Goal: Task Accomplishment & Management: Manage account settings

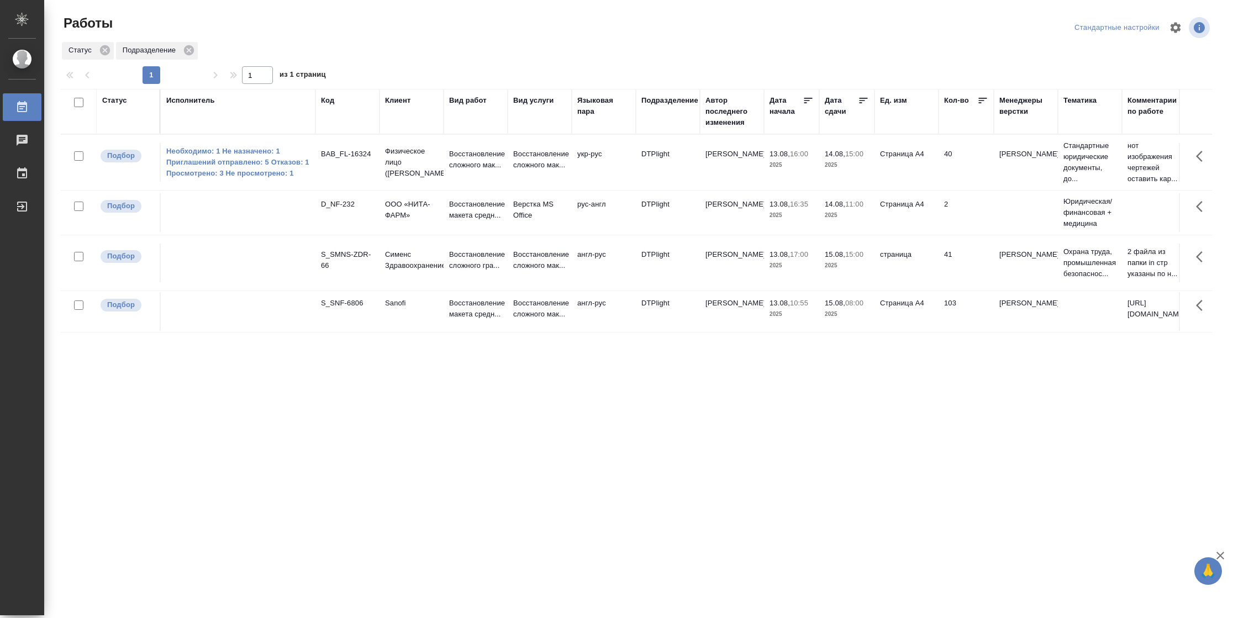
click at [904, 182] on td "страница" at bounding box center [907, 162] width 64 height 39
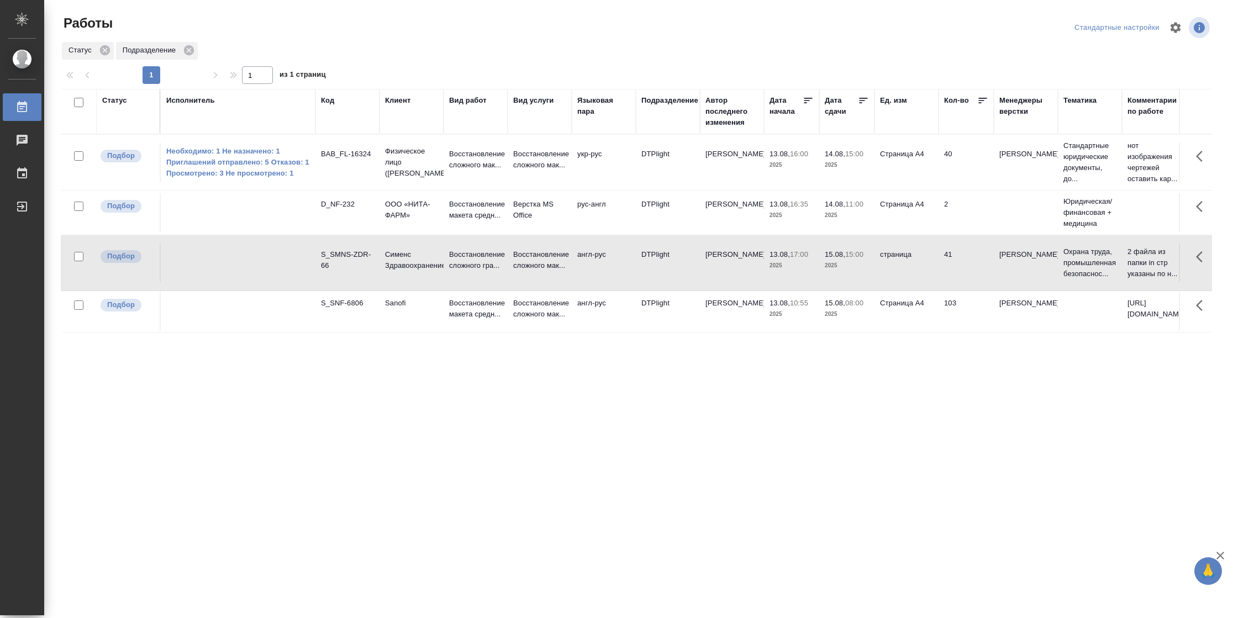
click at [904, 182] on td "страница" at bounding box center [907, 162] width 64 height 39
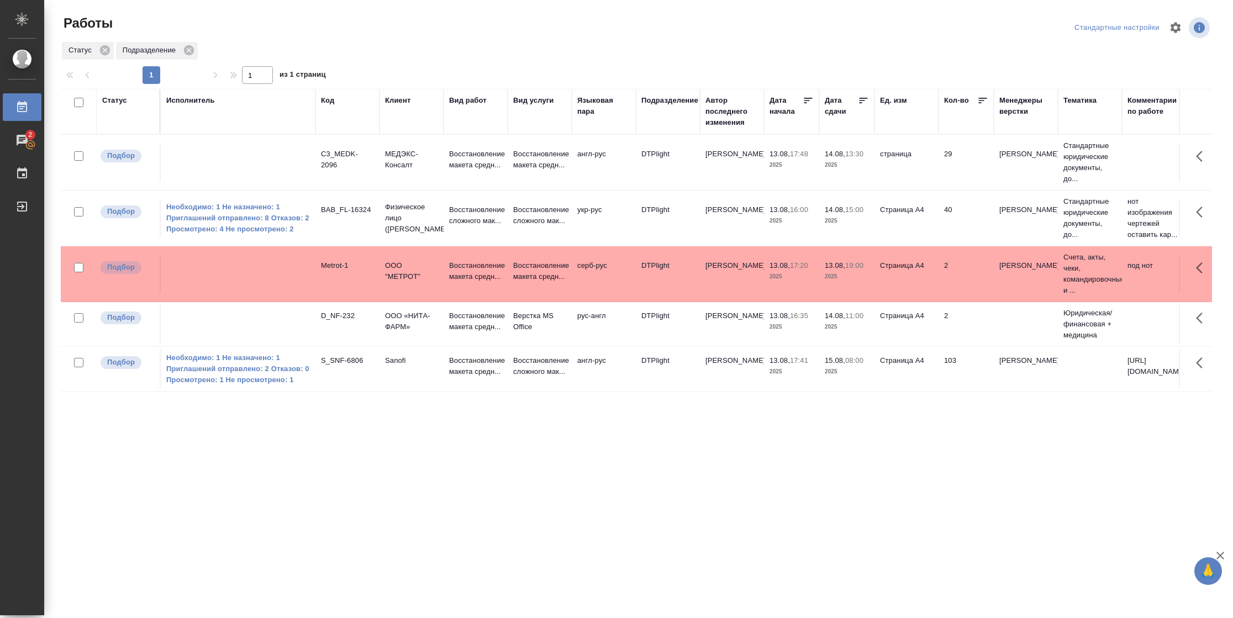
click at [120, 102] on div "Статус" at bounding box center [114, 100] width 25 height 11
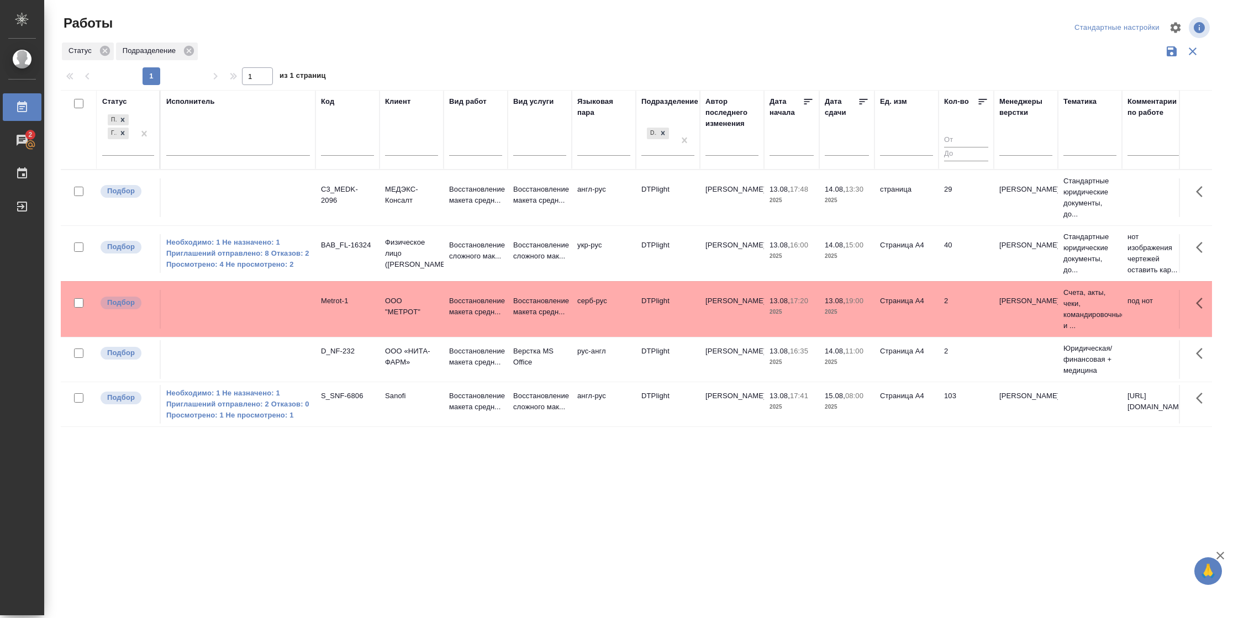
drag, startPoint x: 141, startPoint y: 152, endPoint x: 154, endPoint y: 166, distance: 18.8
click at [140, 152] on div at bounding box center [144, 133] width 20 height 43
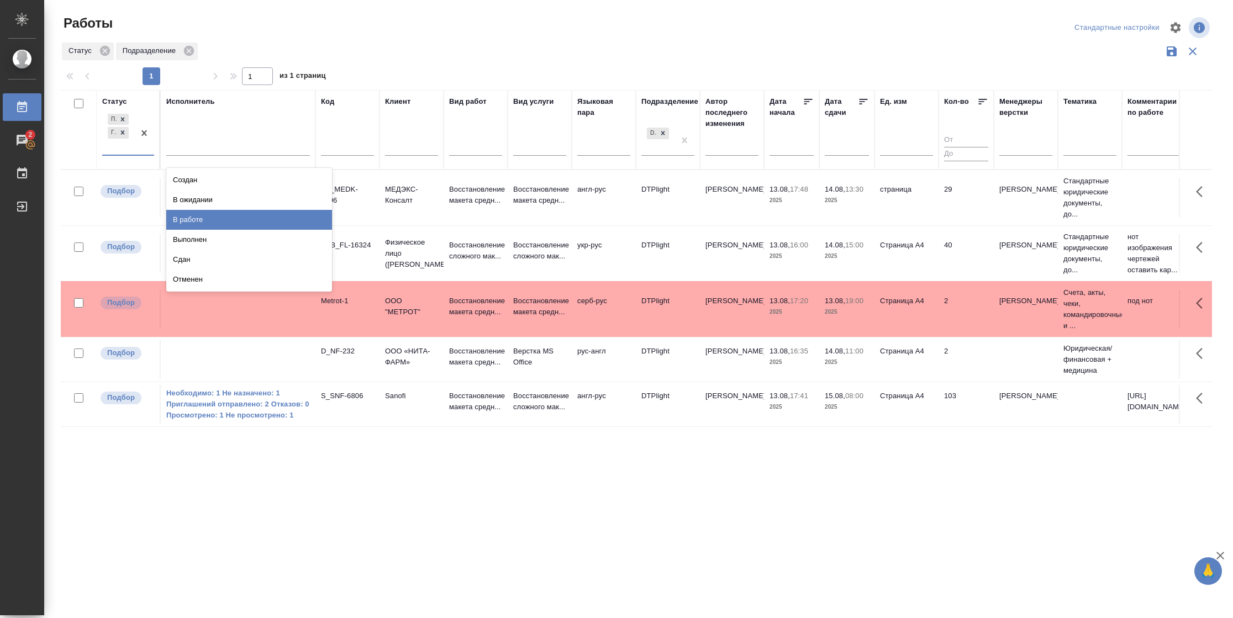
click at [191, 214] on div "В работе" at bounding box center [249, 220] width 166 height 20
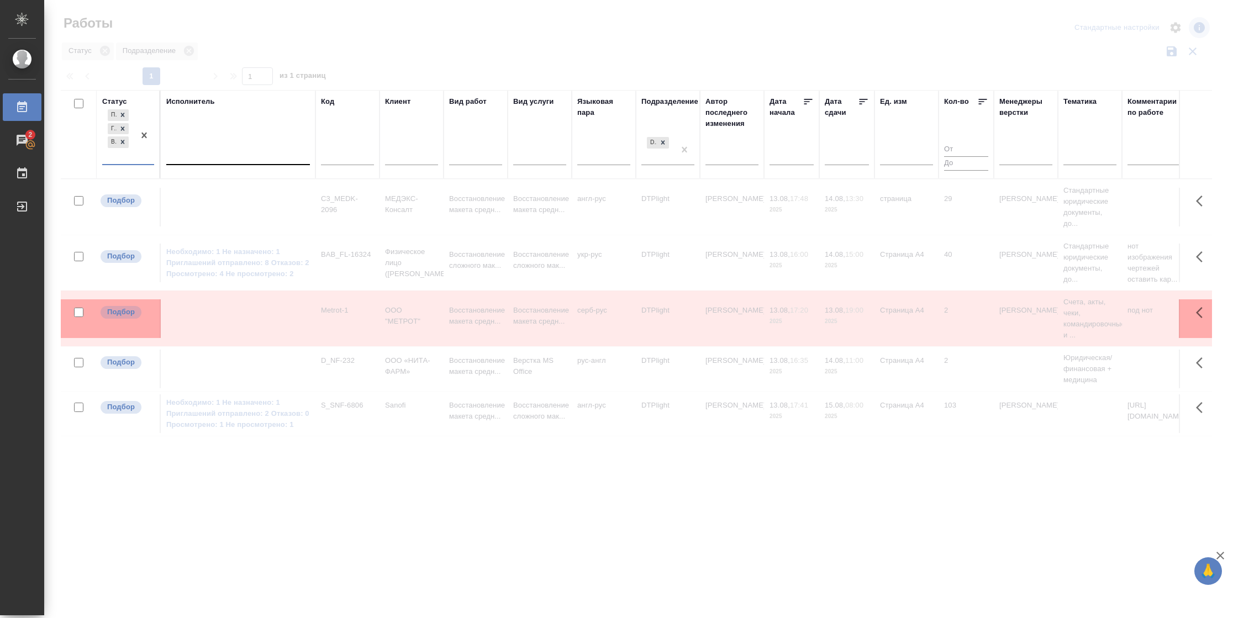
click at [224, 149] on div at bounding box center [238, 154] width 144 height 16
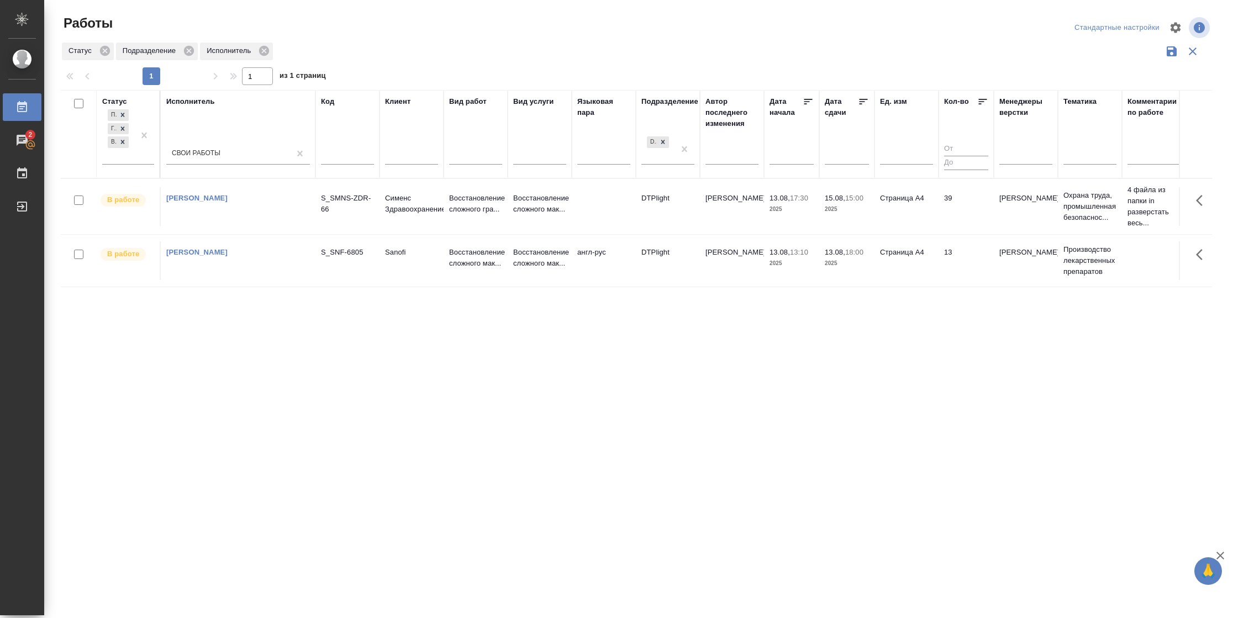
click at [901, 226] on td "Страница А4" at bounding box center [907, 206] width 64 height 39
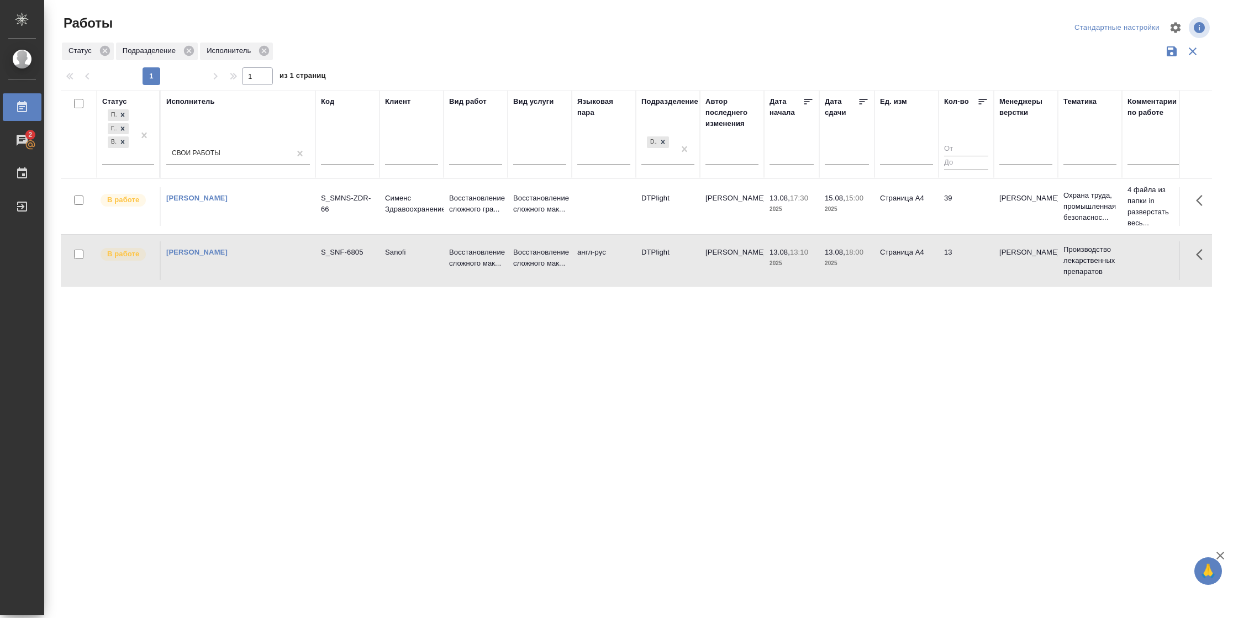
click at [881, 226] on td "Страница А4" at bounding box center [907, 206] width 64 height 39
click at [986, 208] on td "39" at bounding box center [966, 206] width 55 height 39
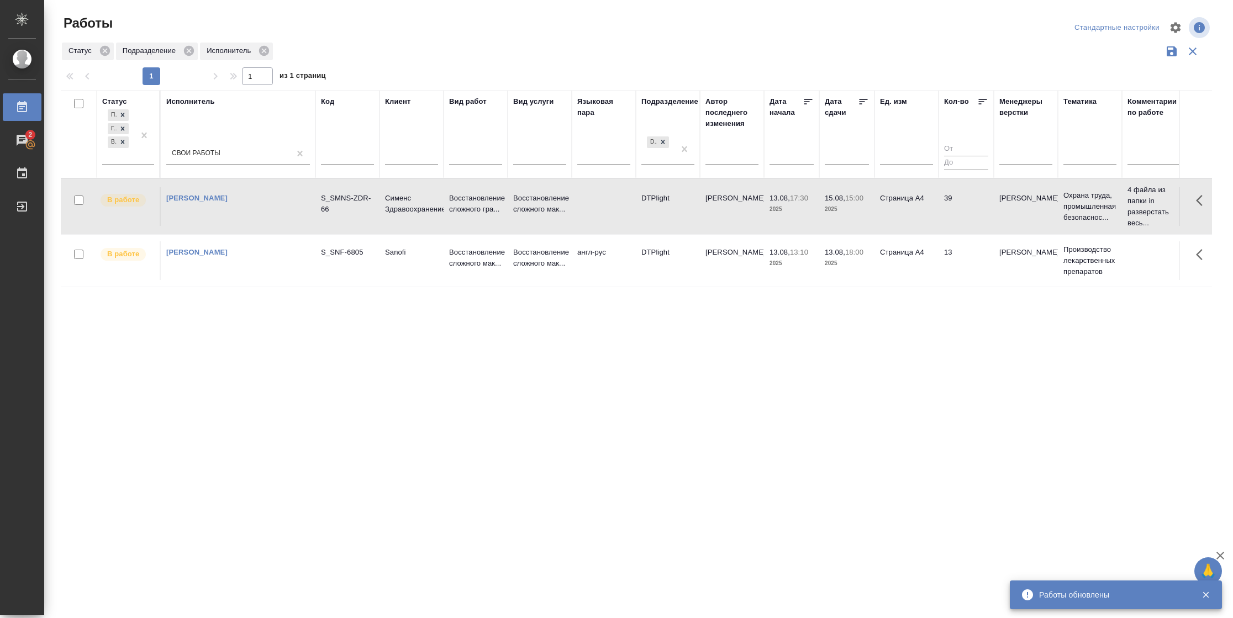
click at [973, 226] on td "13" at bounding box center [966, 206] width 55 height 39
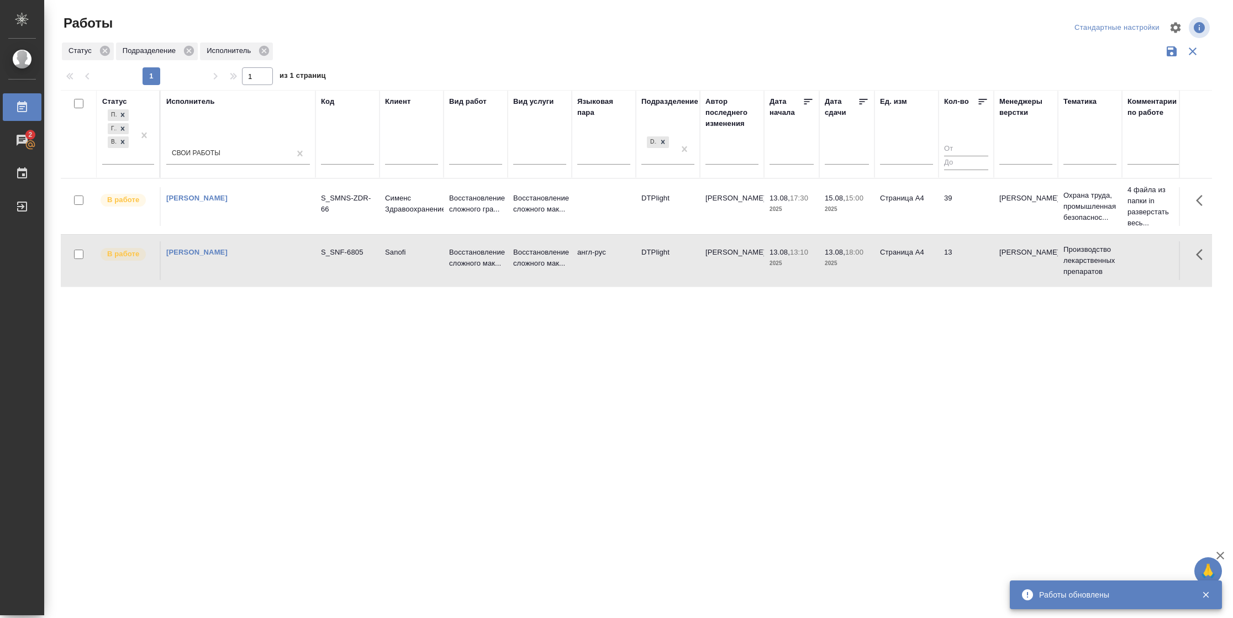
click at [973, 226] on td "13" at bounding box center [966, 206] width 55 height 39
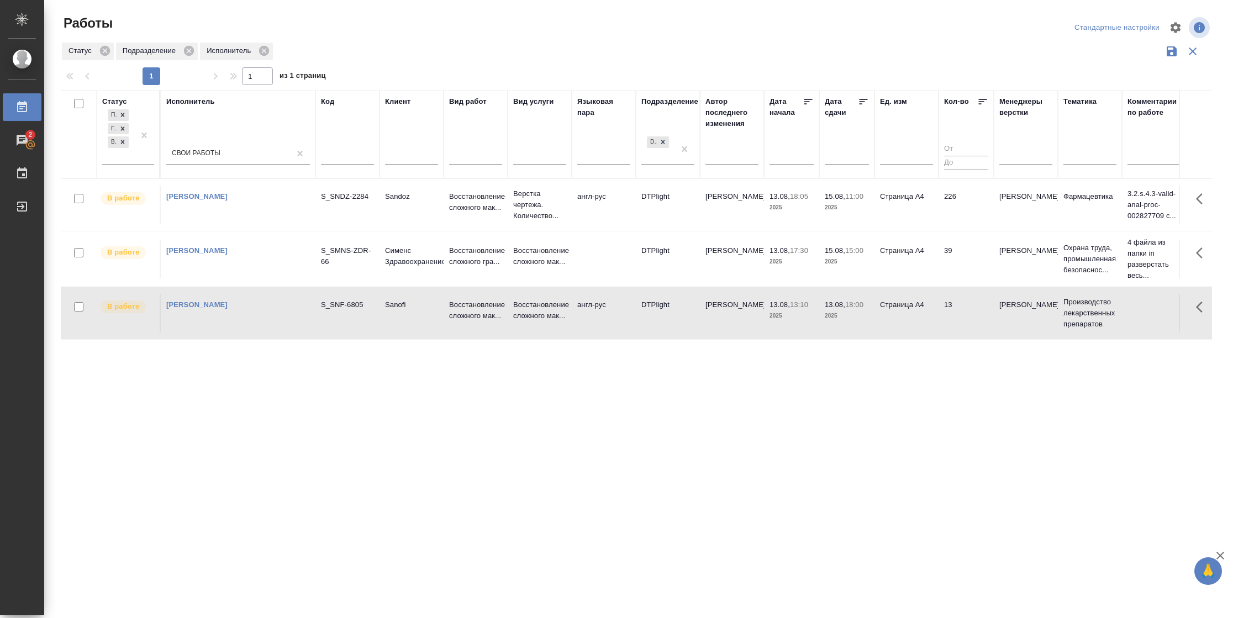
click at [918, 224] on td "Страница А4" at bounding box center [907, 205] width 64 height 39
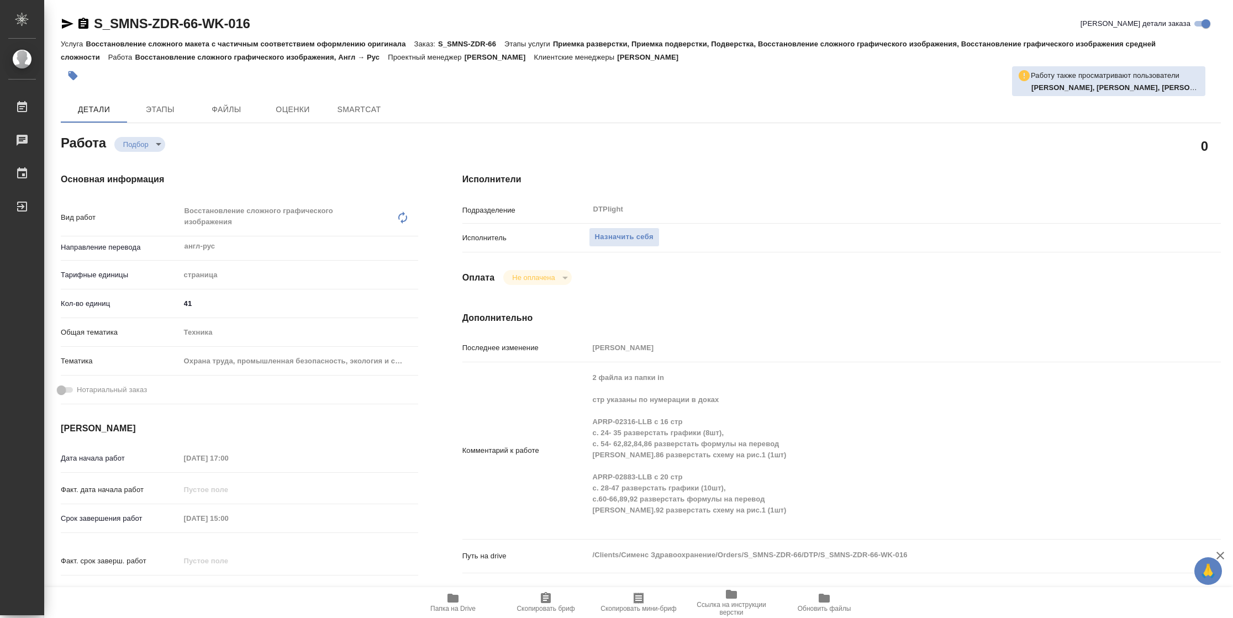
type textarea "x"
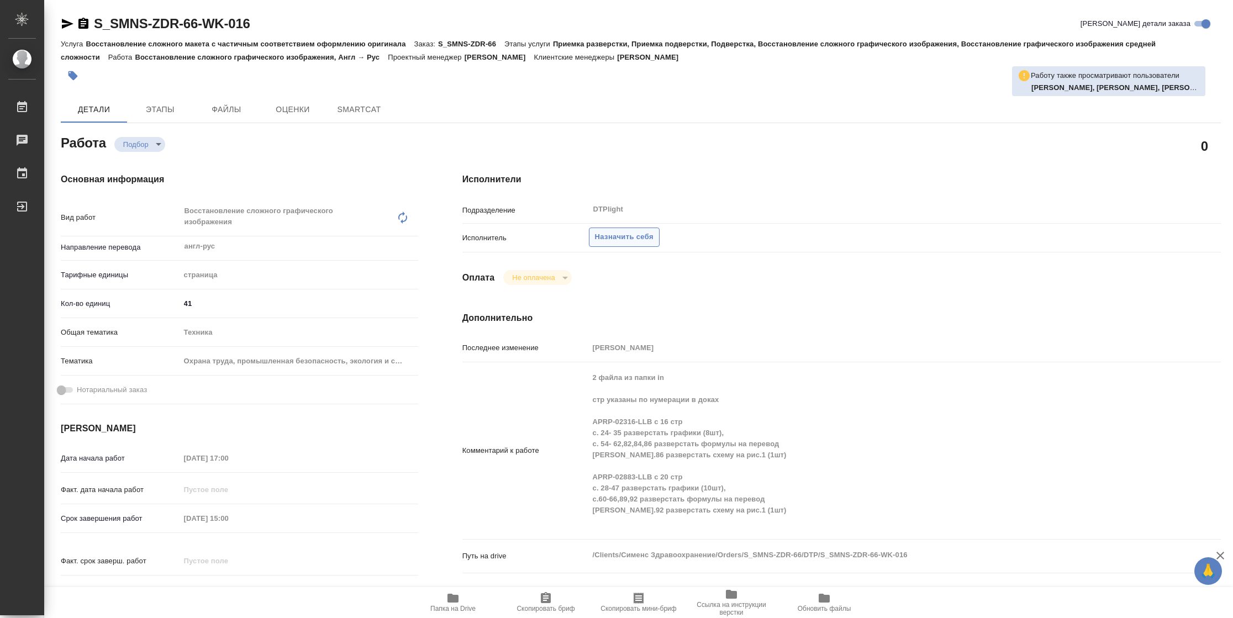
type textarea "x"
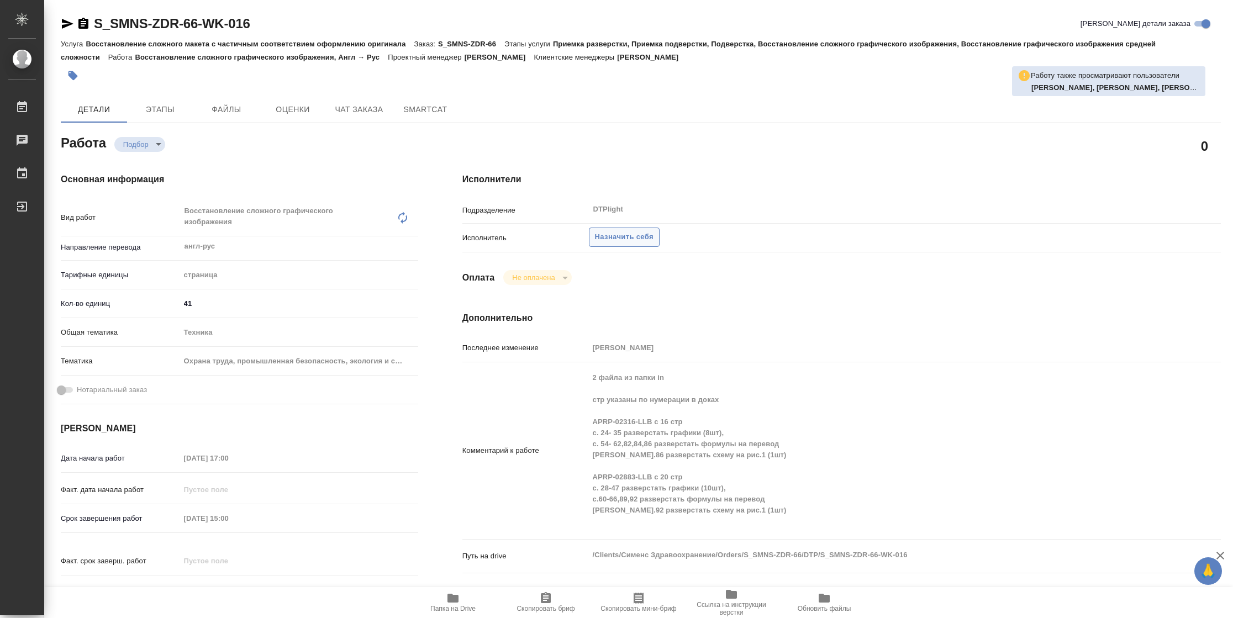
type textarea "x"
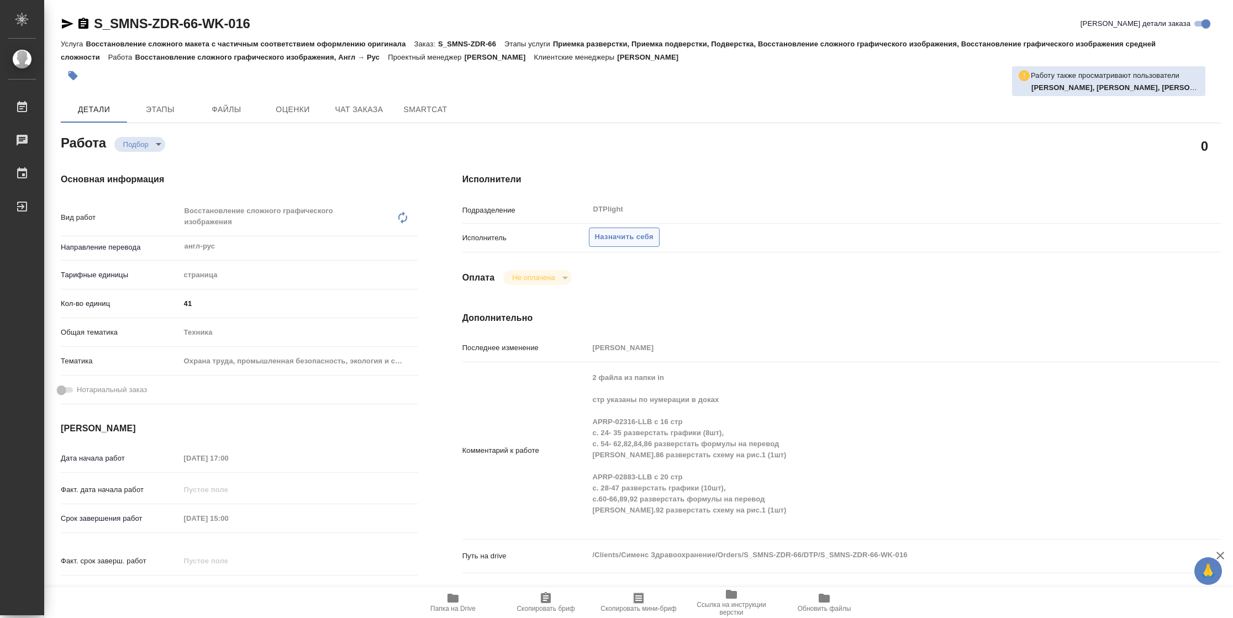
type textarea "x"
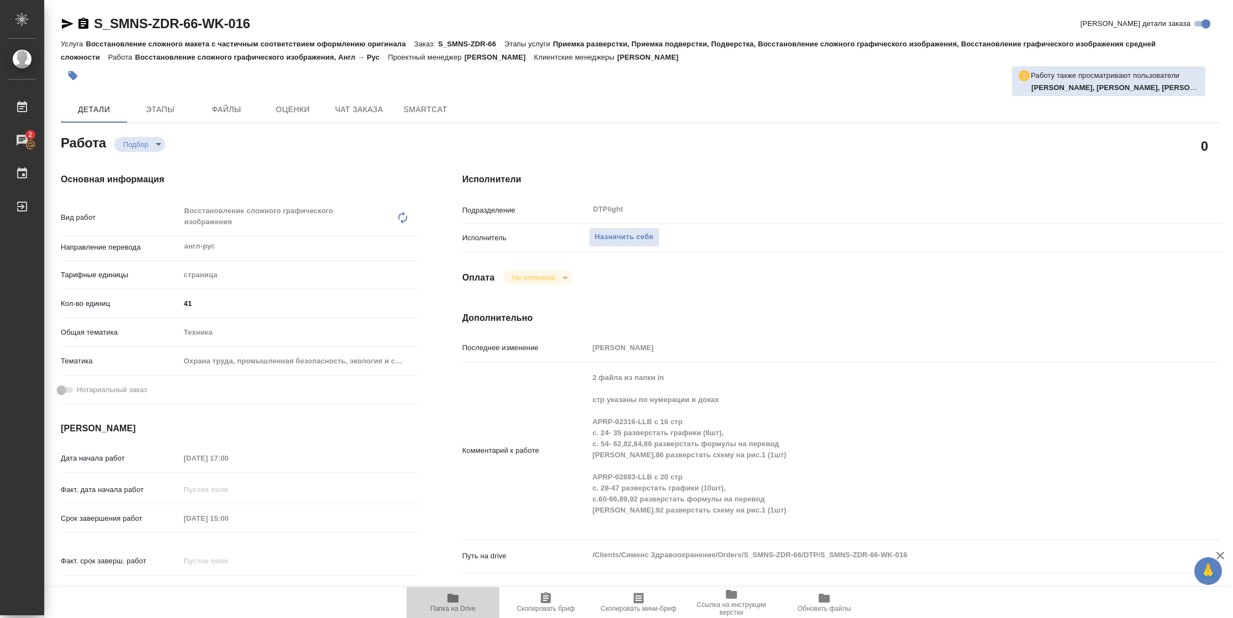
click at [450, 597] on icon "button" at bounding box center [452, 598] width 11 height 9
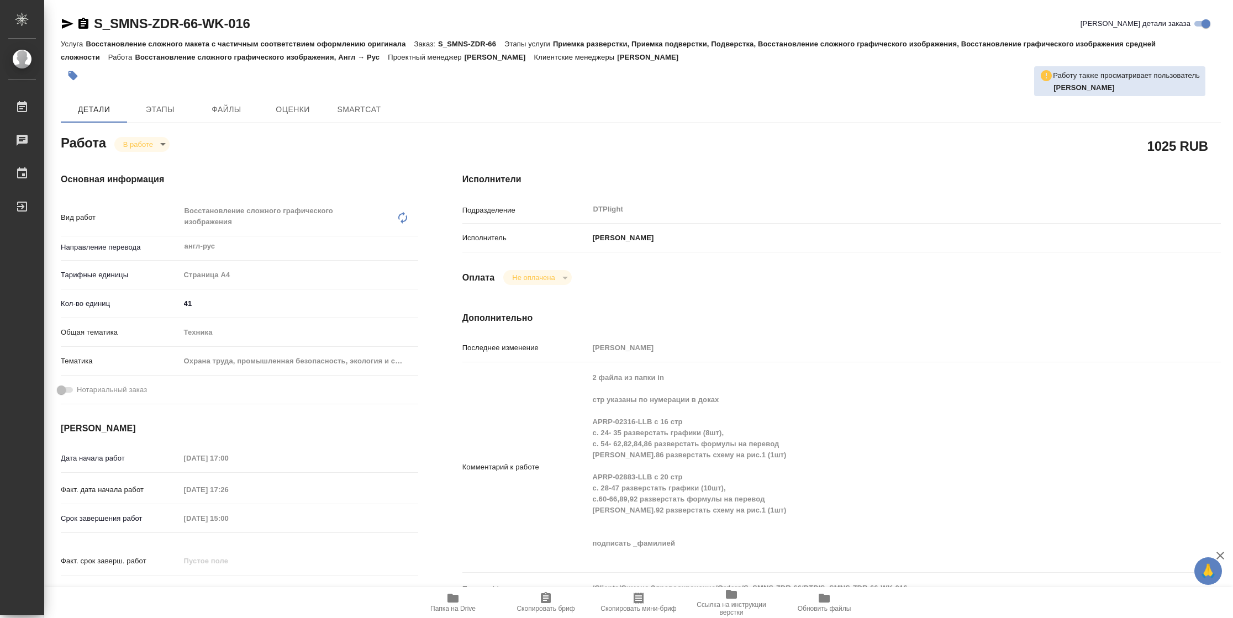
type textarea "x"
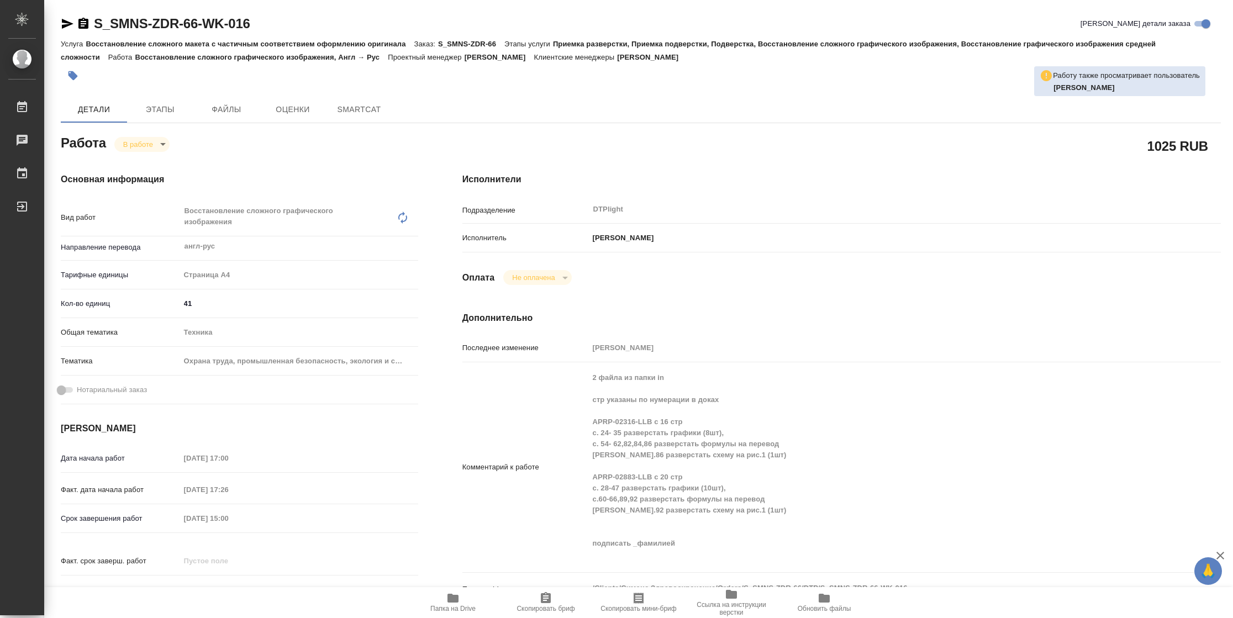
type textarea "x"
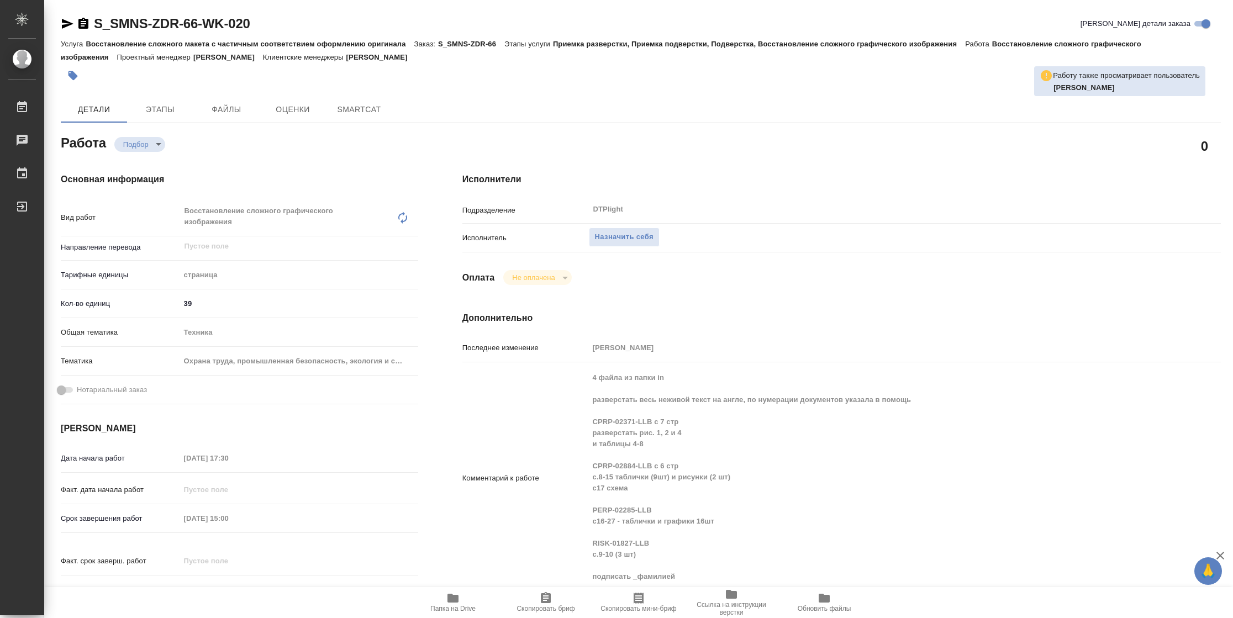
type textarea "x"
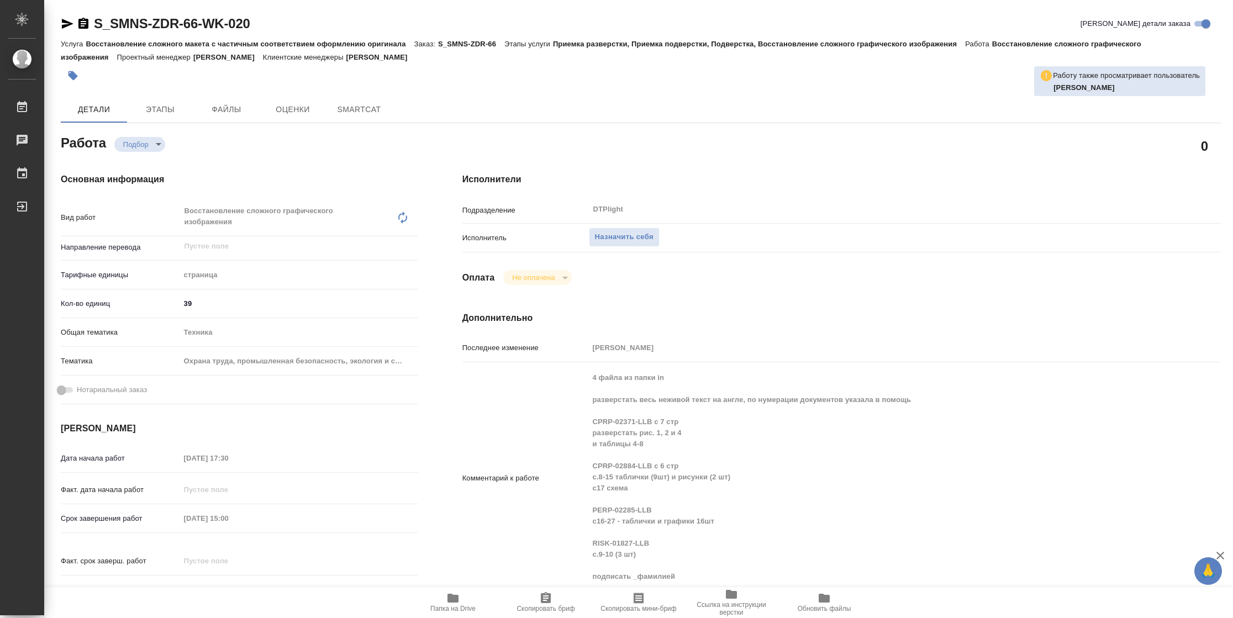
type textarea "x"
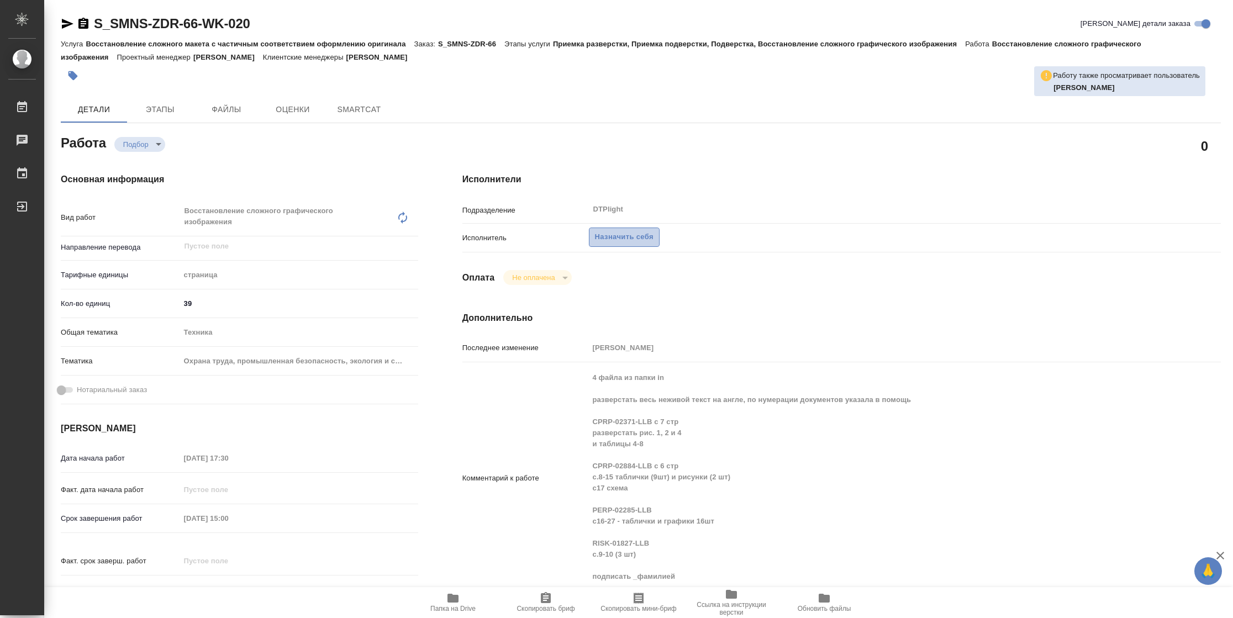
click at [634, 241] on span "Назначить себя" at bounding box center [624, 237] width 59 height 13
type textarea "x"
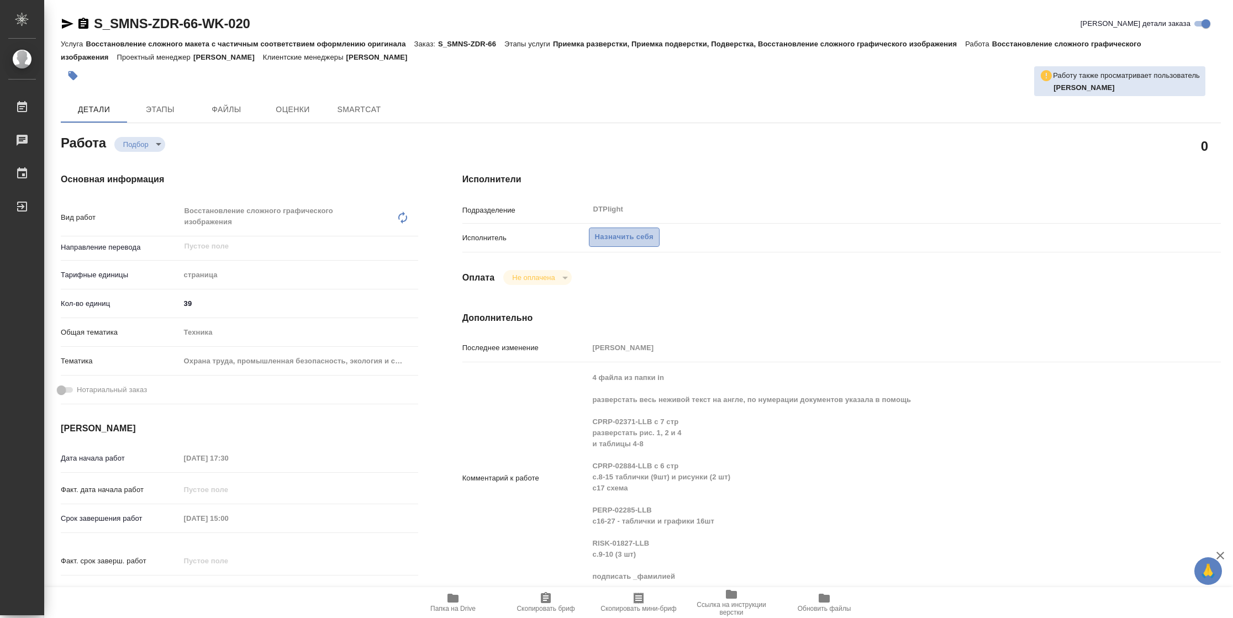
type textarea "x"
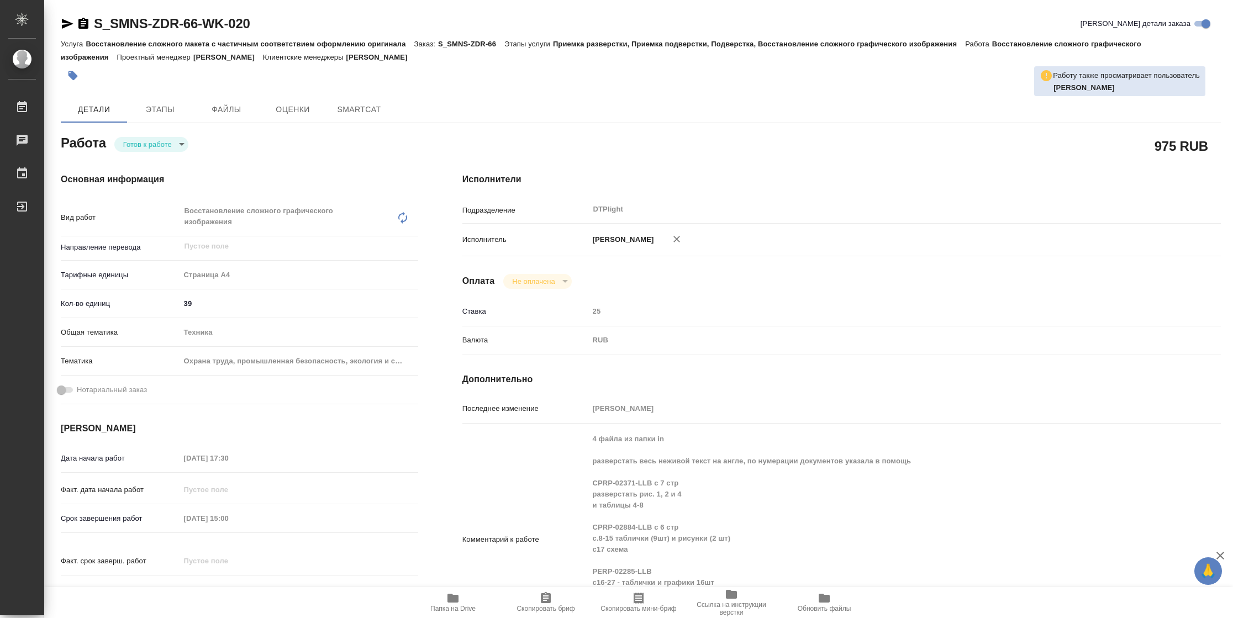
type textarea "x"
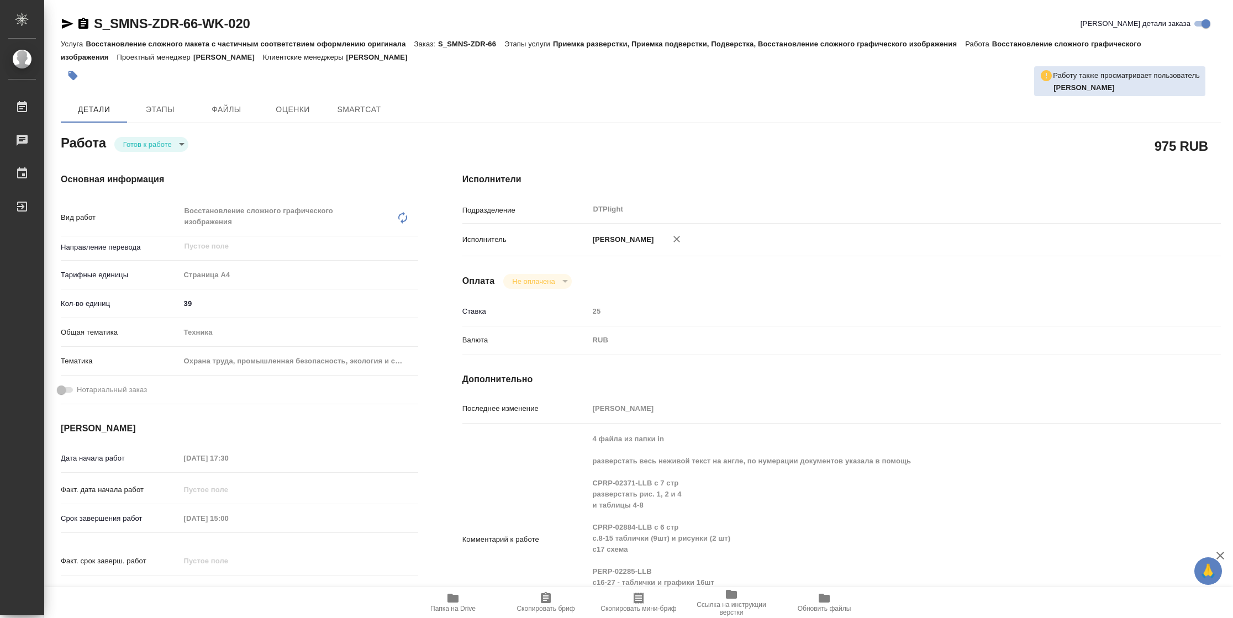
type textarea "x"
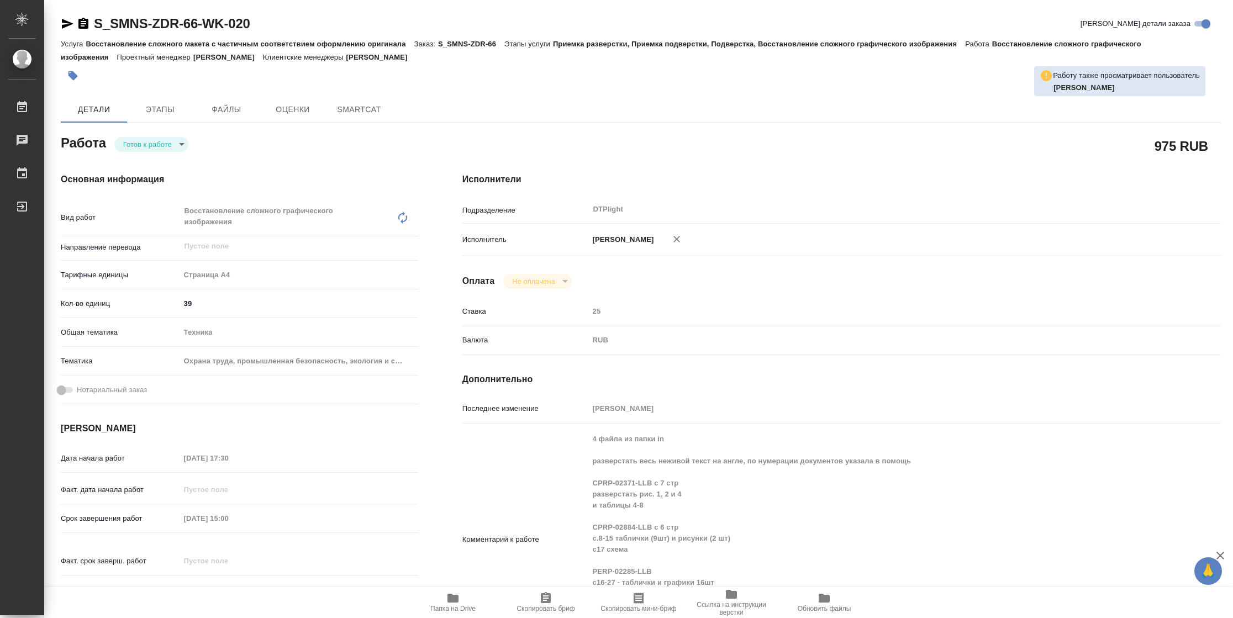
type textarea "x"
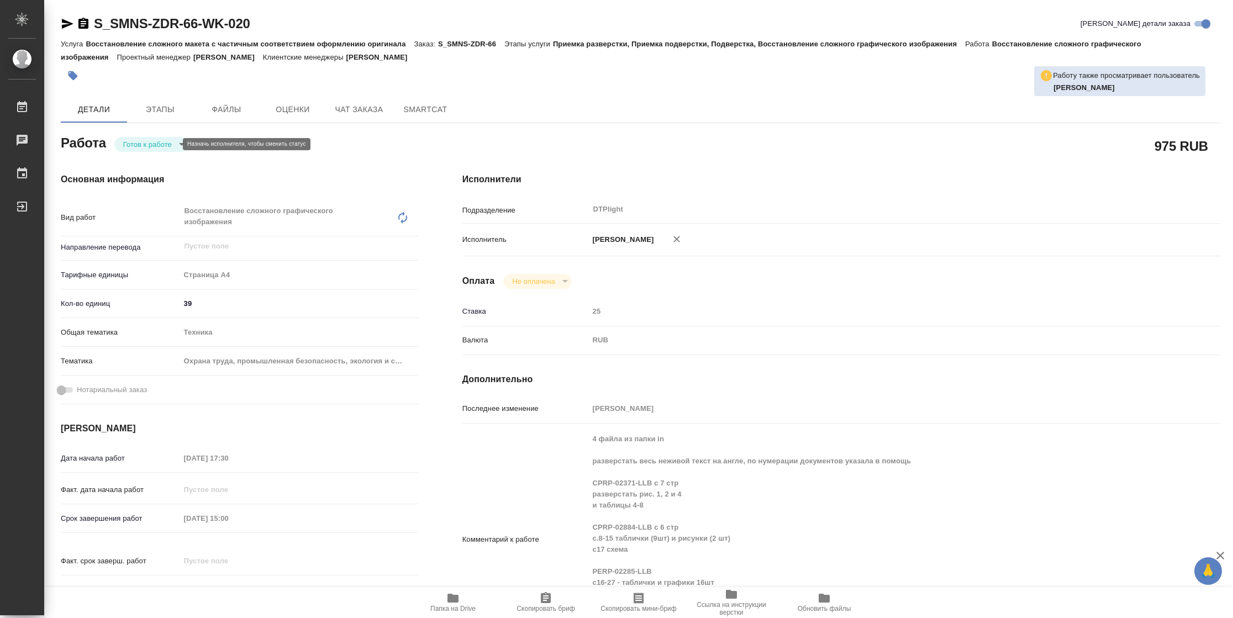
click at [161, 146] on body "🙏 .cls-1 fill:#fff; AWATERA Vasilyeva Natalia Работы Чаты График Выйти S_SMNS-Z…" at bounding box center [616, 309] width 1233 height 618
click at [161, 146] on li "В работе" at bounding box center [151, 144] width 74 height 19
type textarea "x"
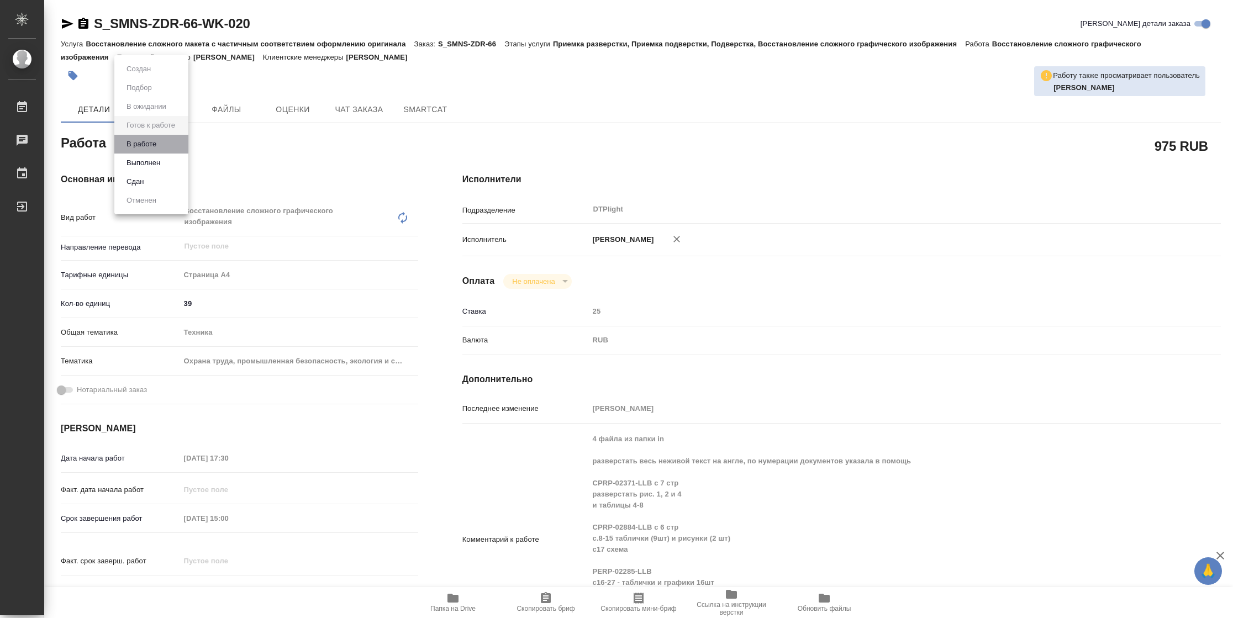
type textarea "x"
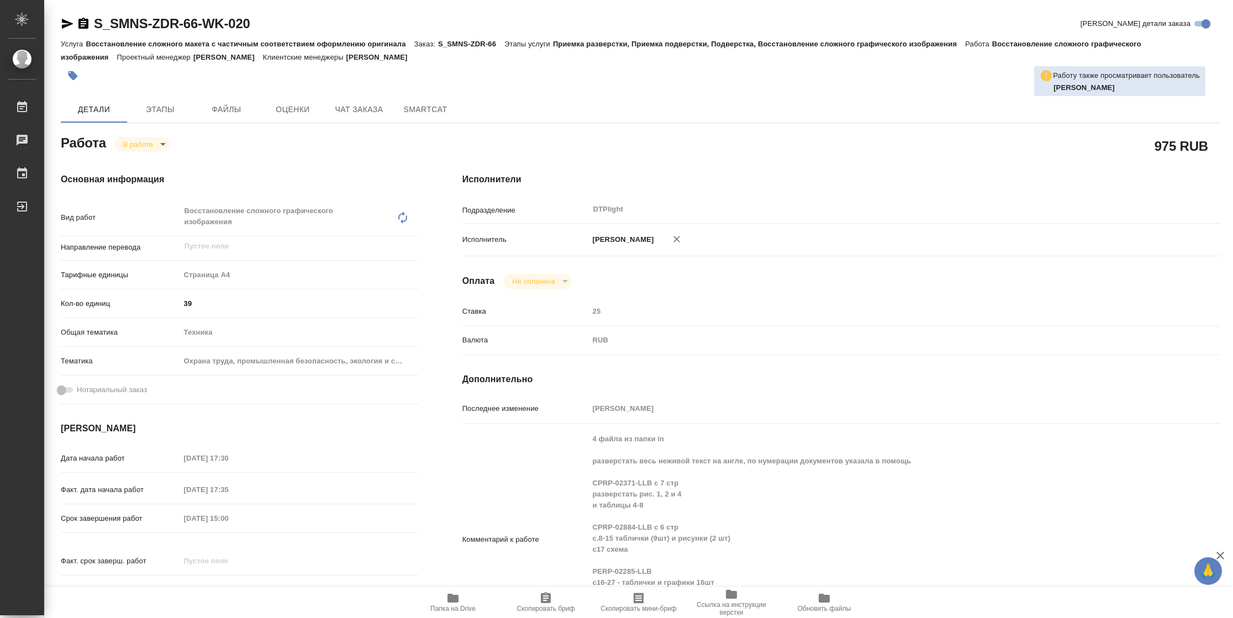
type textarea "x"
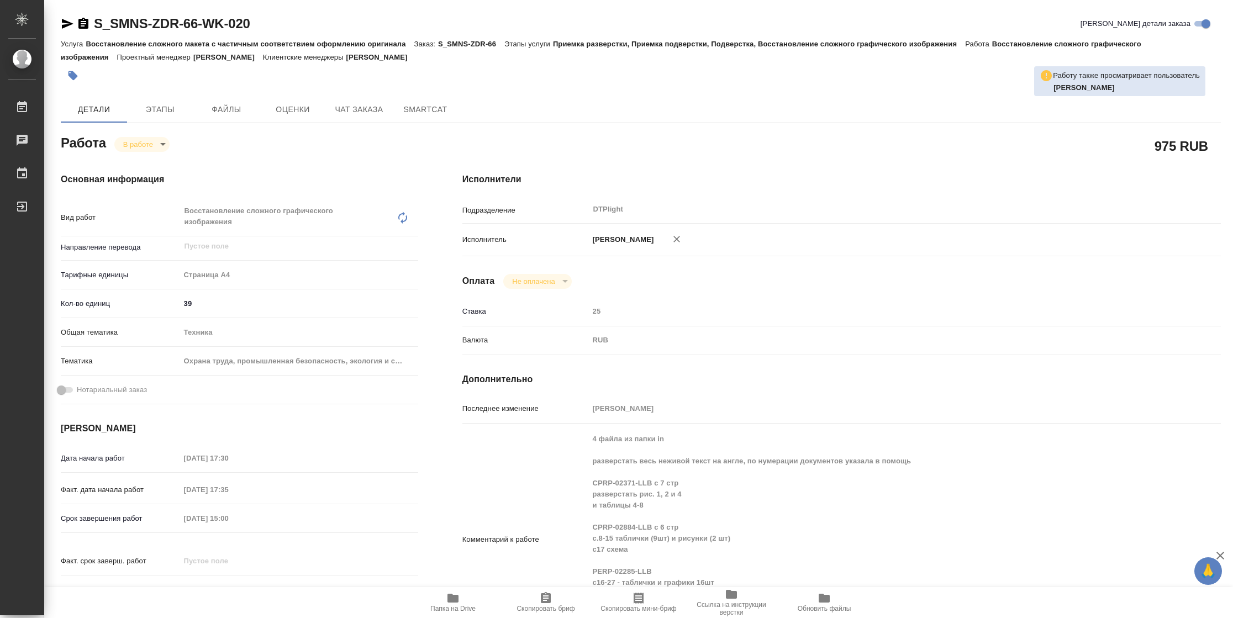
type textarea "x"
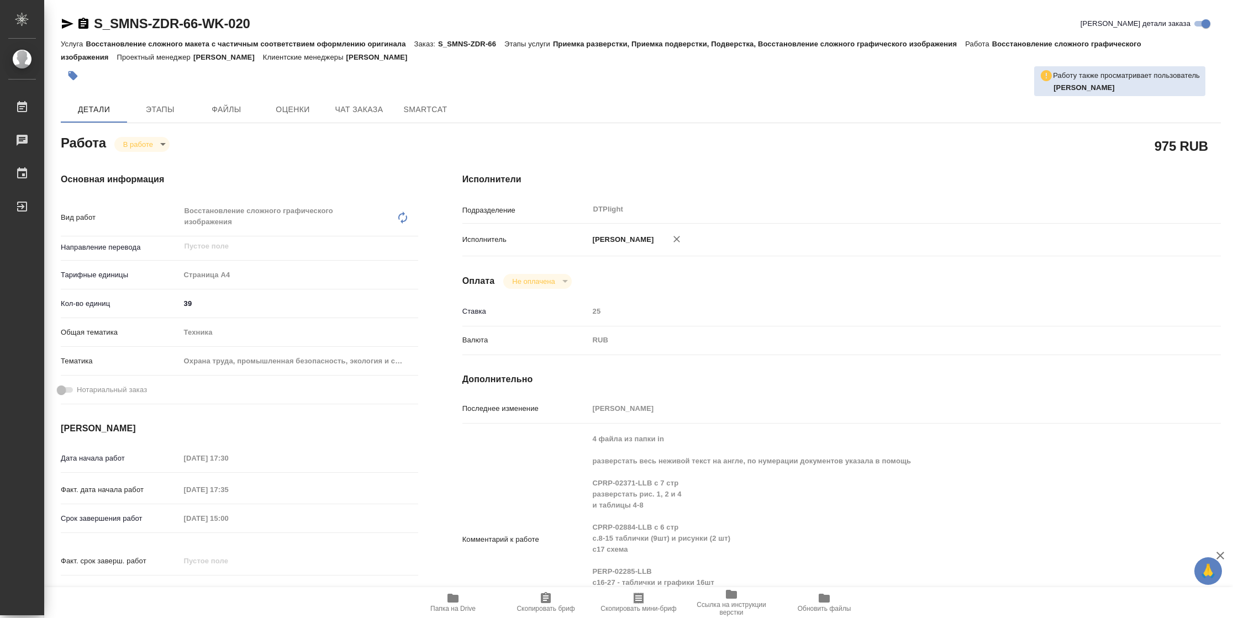
type textarea "x"
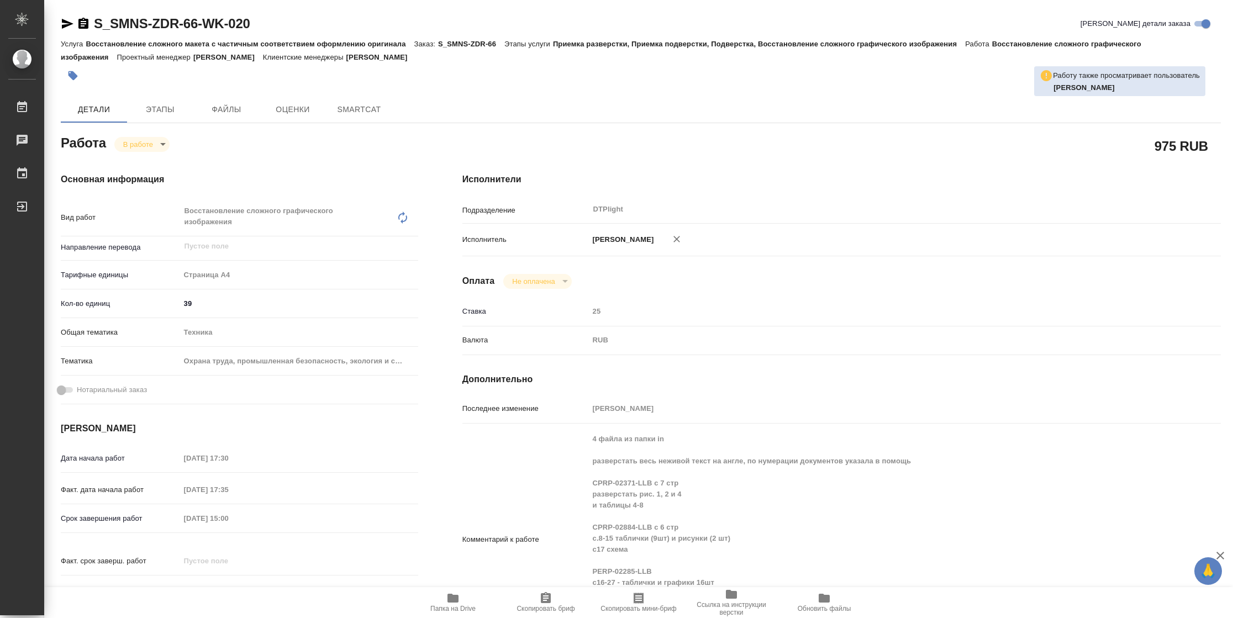
type textarea "x"
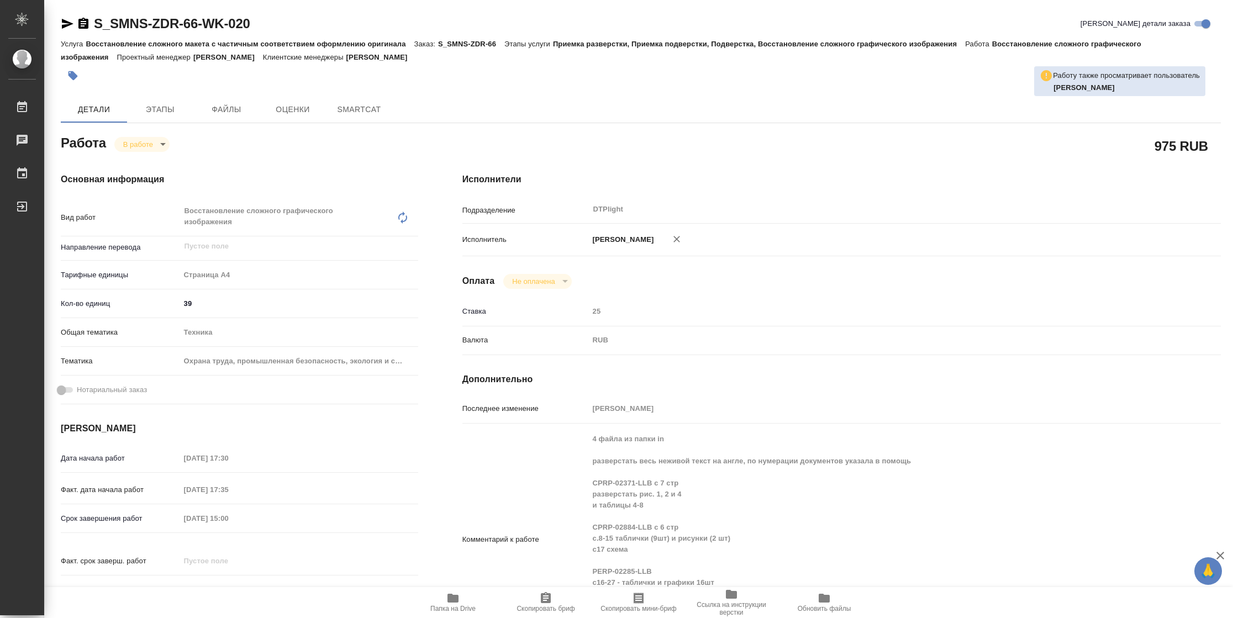
type textarea "x"
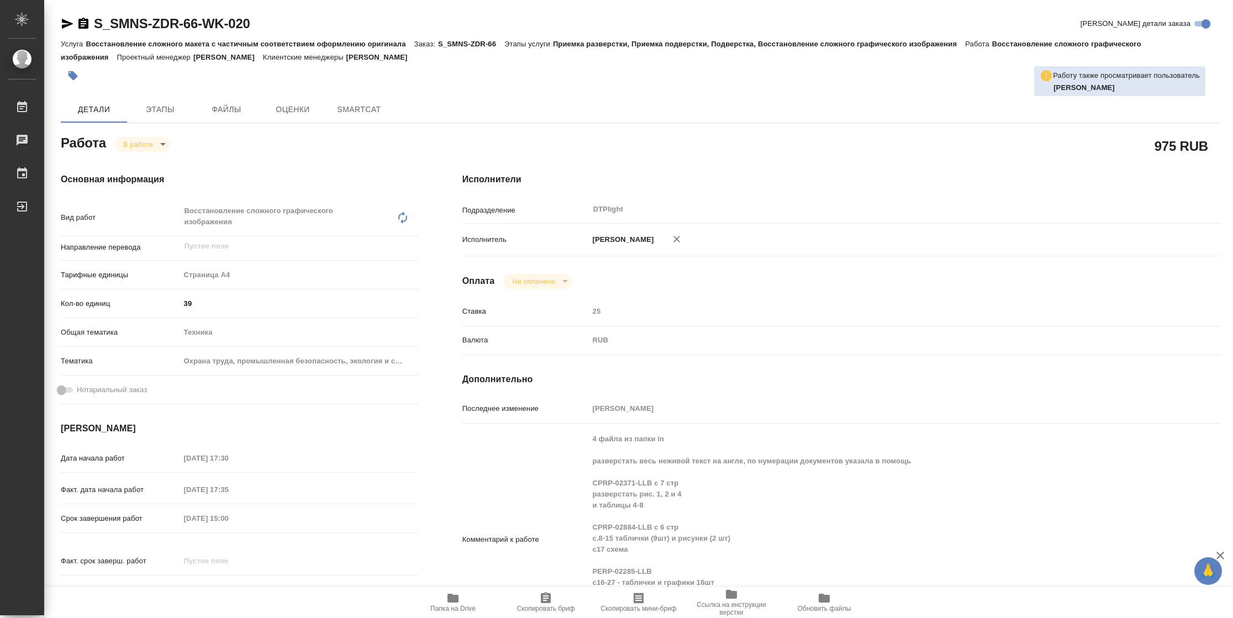
type textarea "x"
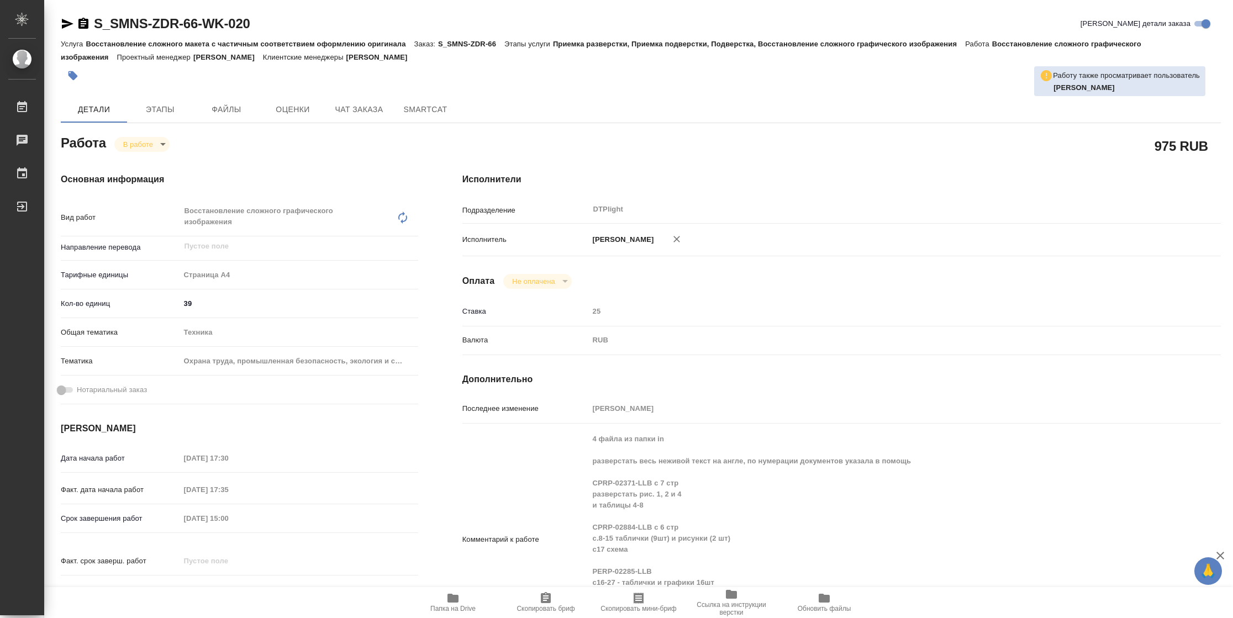
type textarea "x"
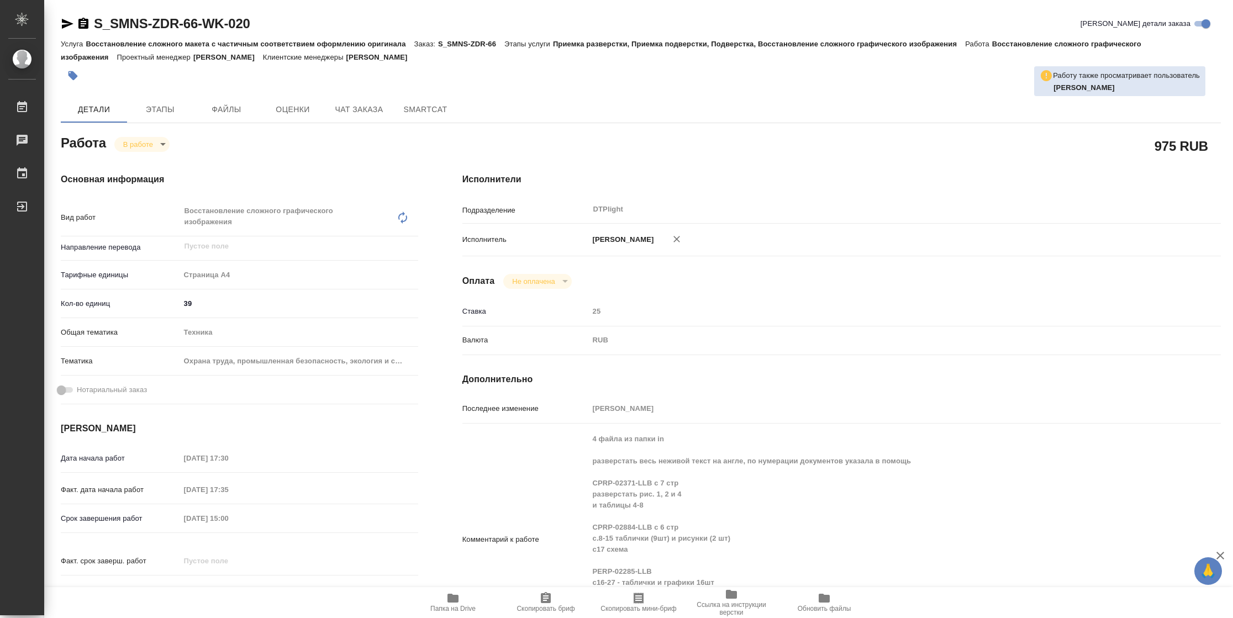
type textarea "x"
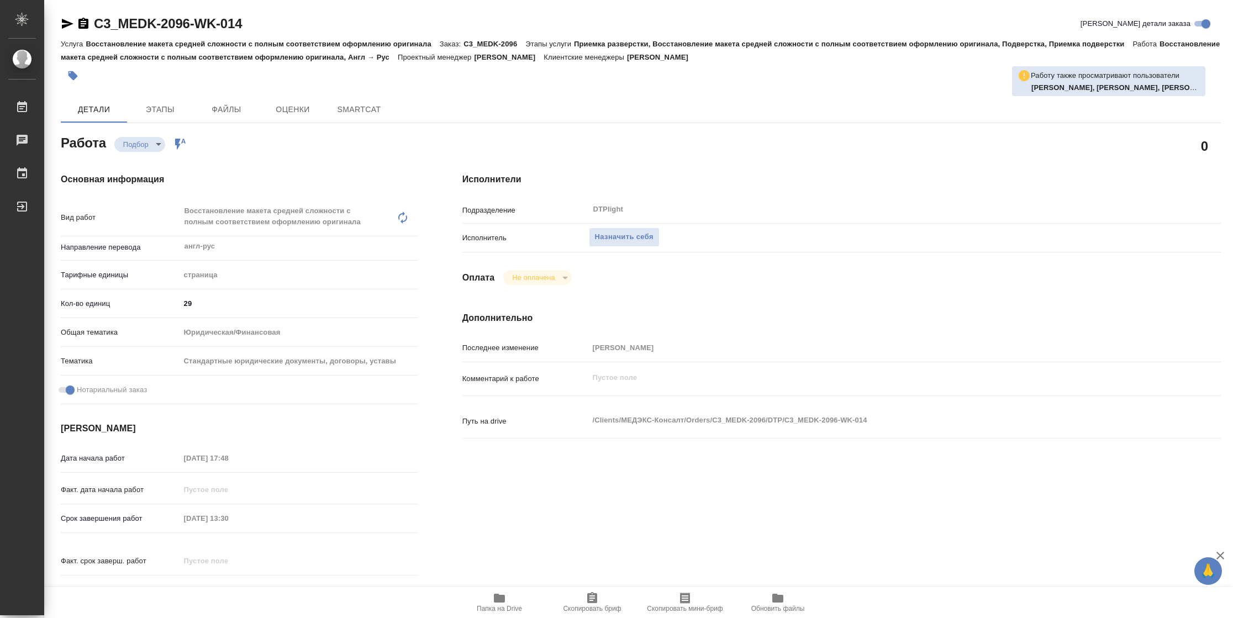
type textarea "x"
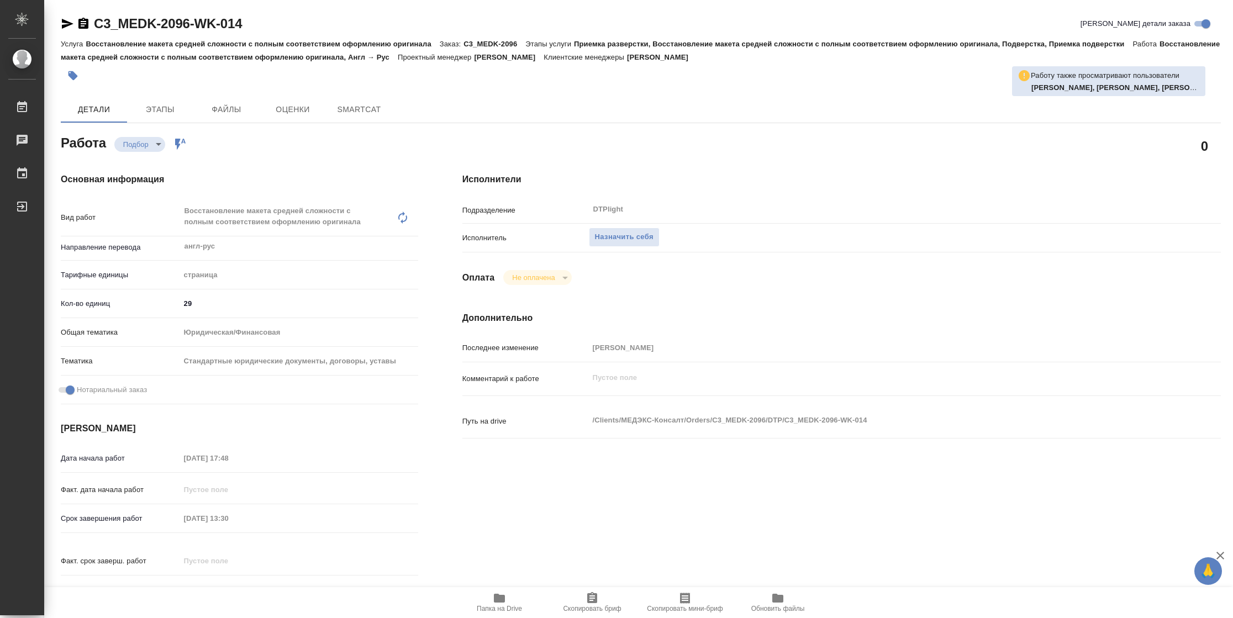
type textarea "x"
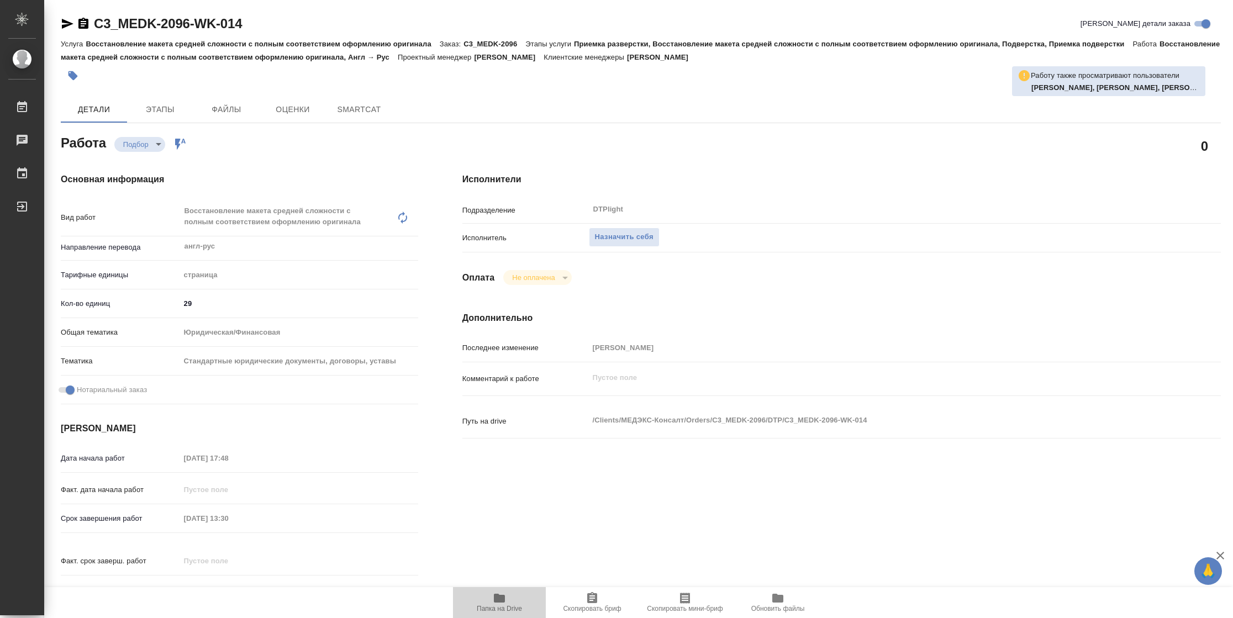
click at [480, 608] on span "Папка на Drive" at bounding box center [499, 609] width 45 height 8
type textarea "x"
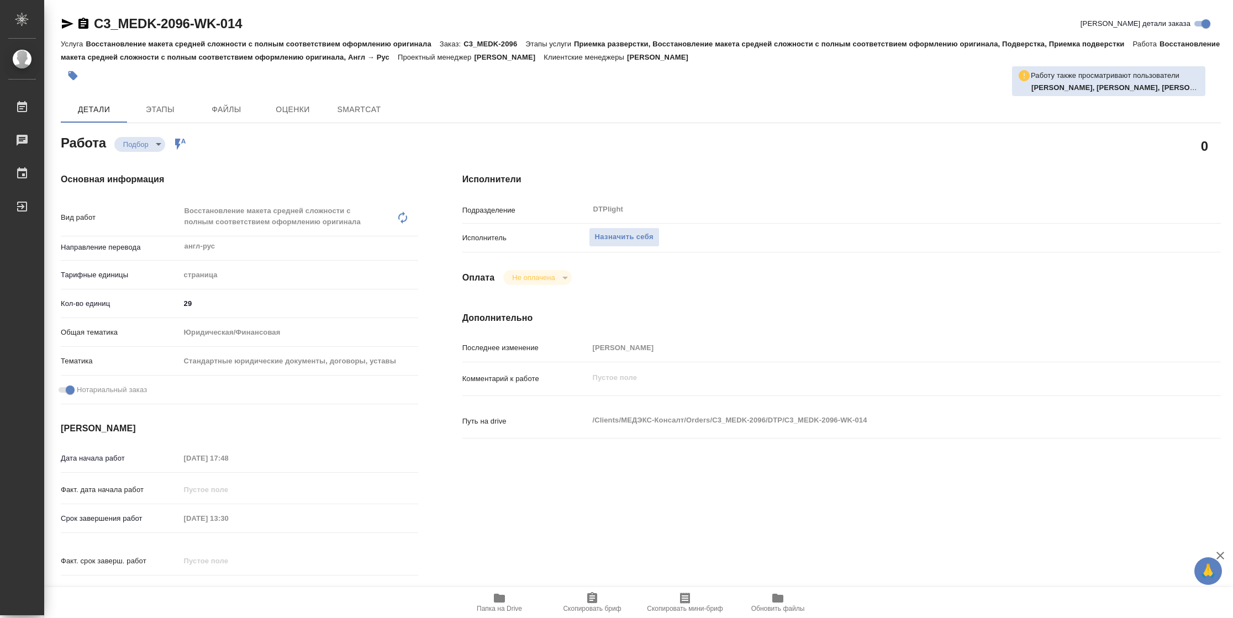
type textarea "x"
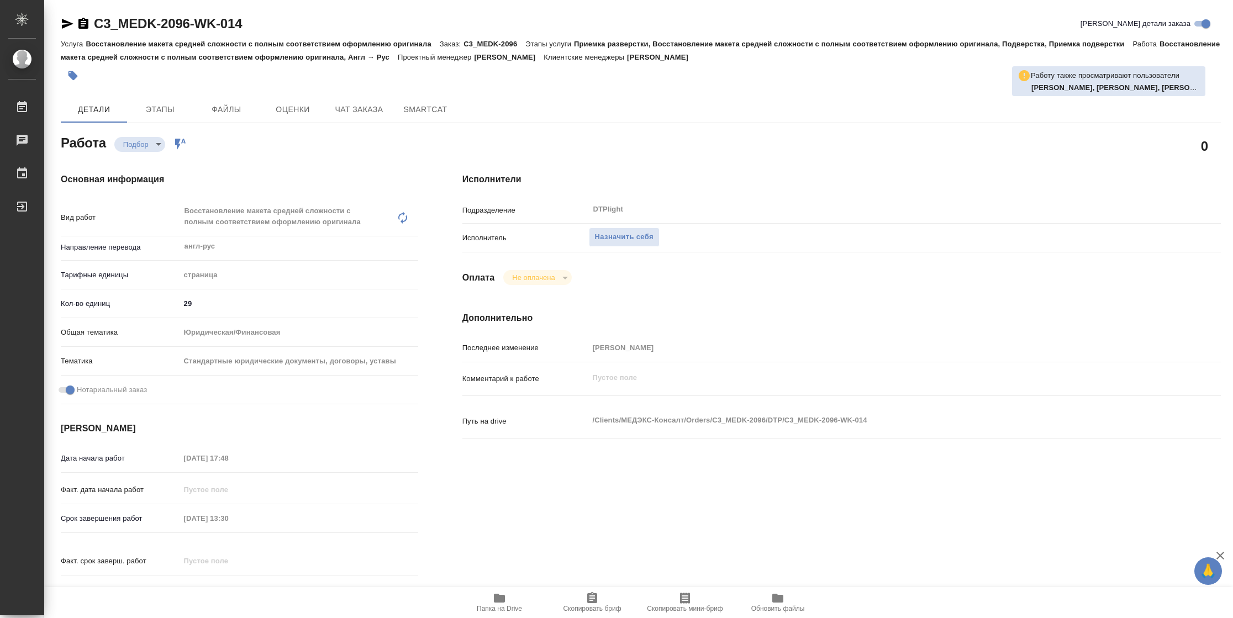
type textarea "x"
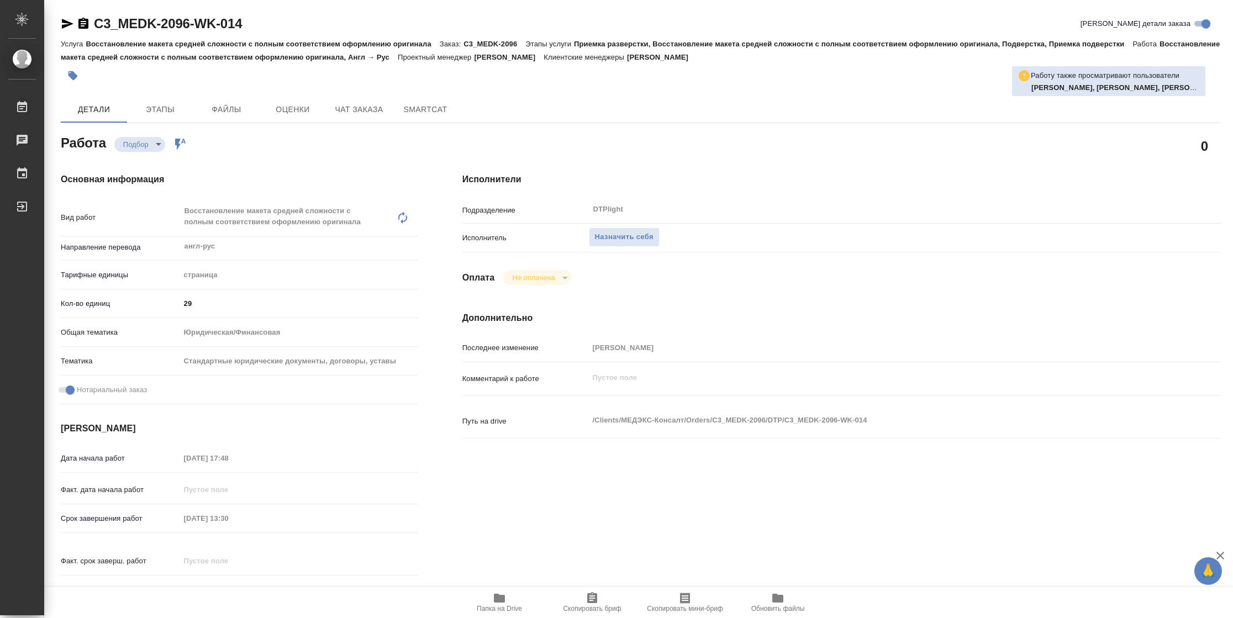
type textarea "x"
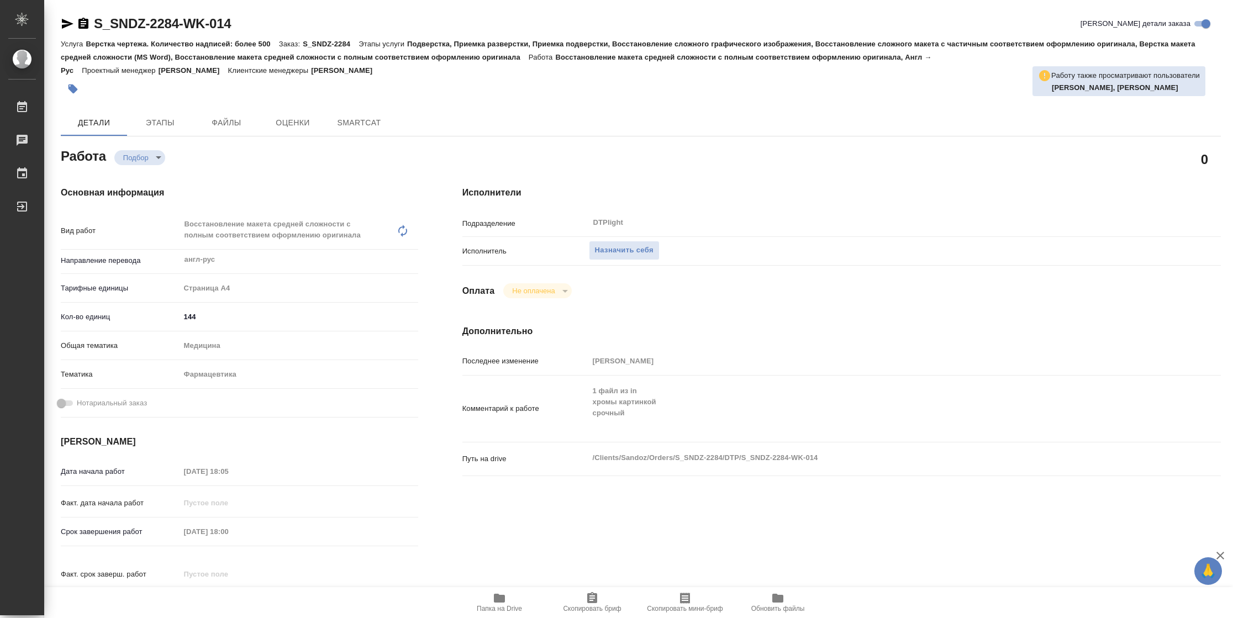
type textarea "x"
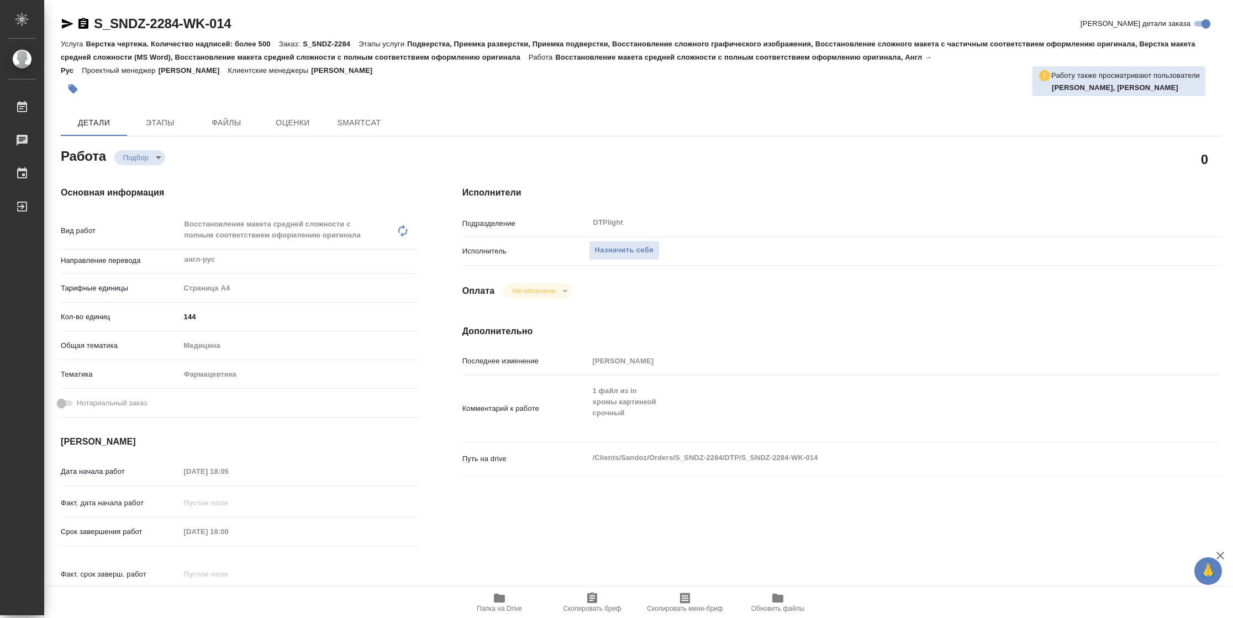
click at [498, 597] on icon "button" at bounding box center [499, 598] width 11 height 9
type textarea "x"
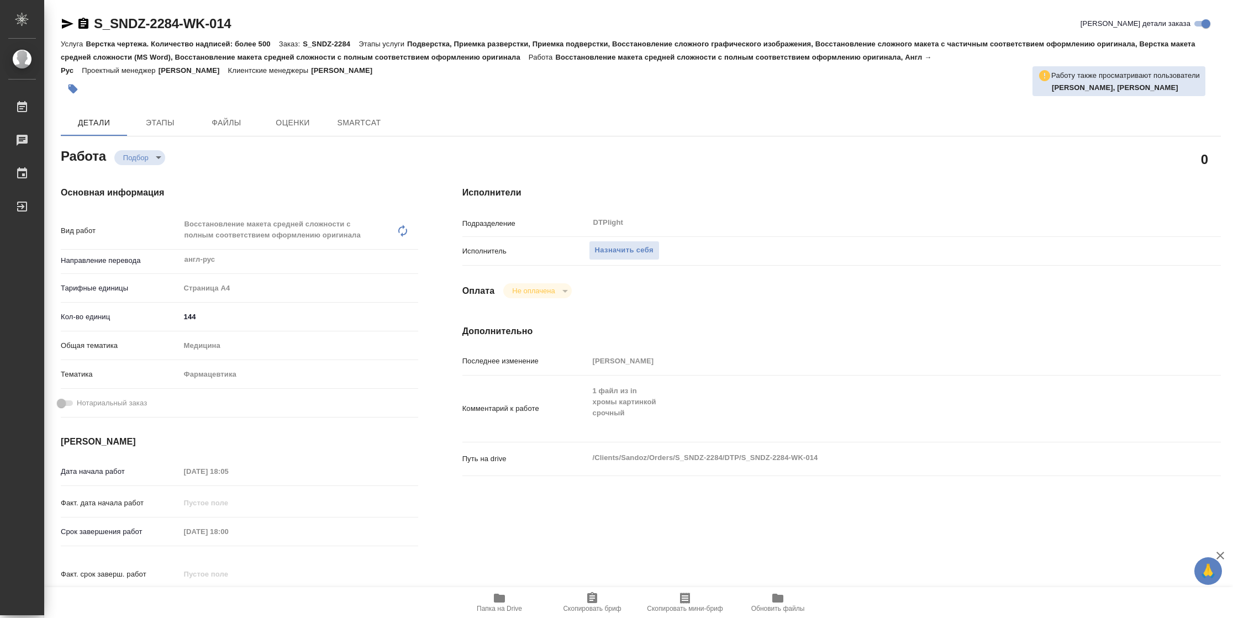
type textarea "x"
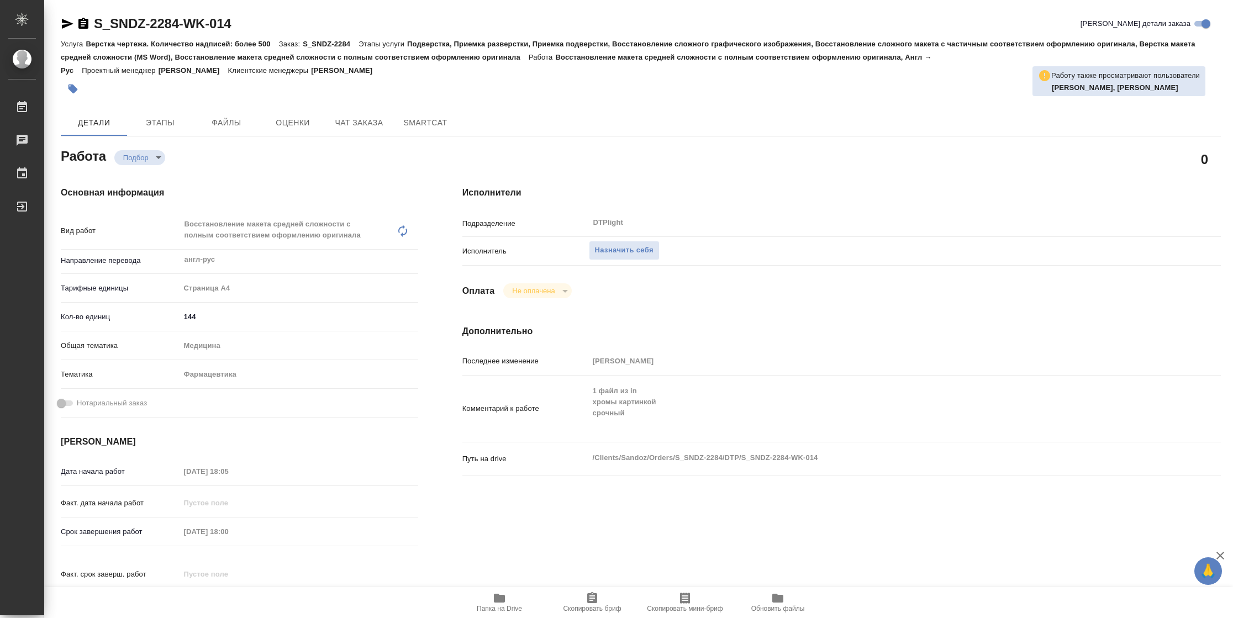
type textarea "x"
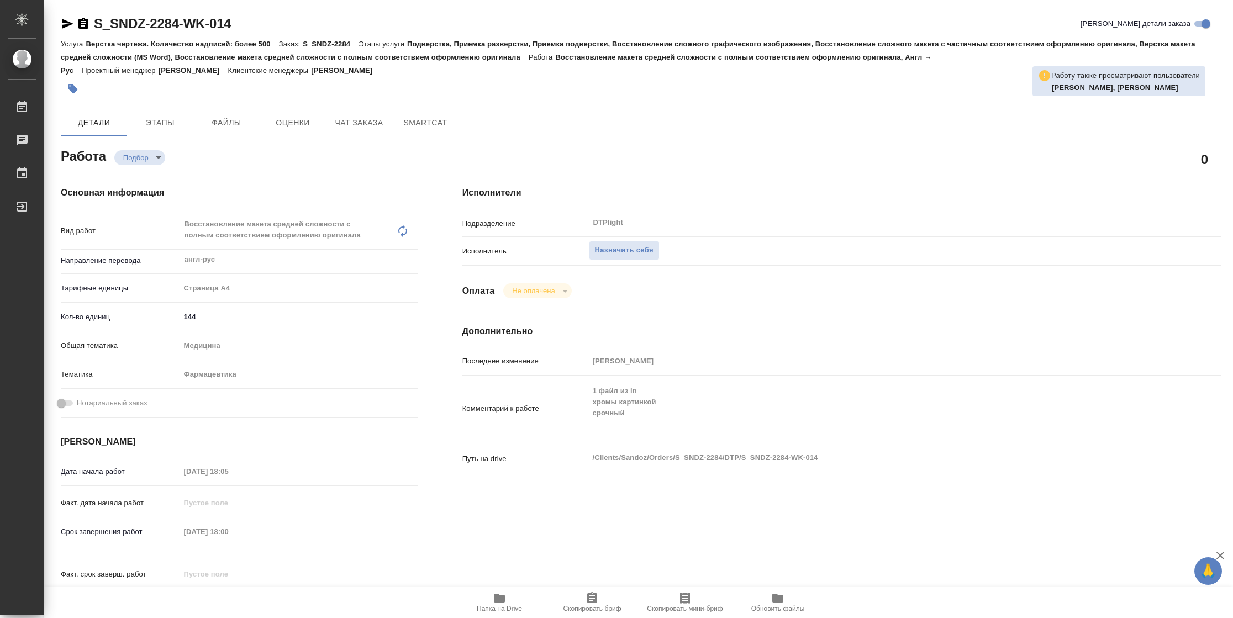
type textarea "x"
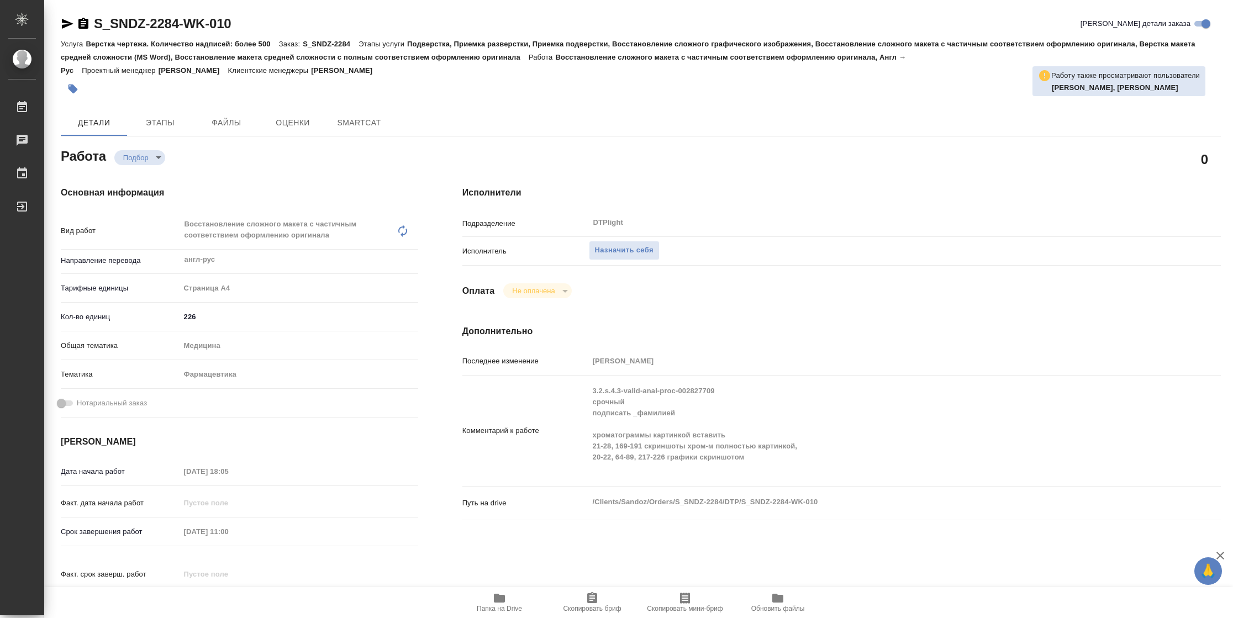
type textarea "x"
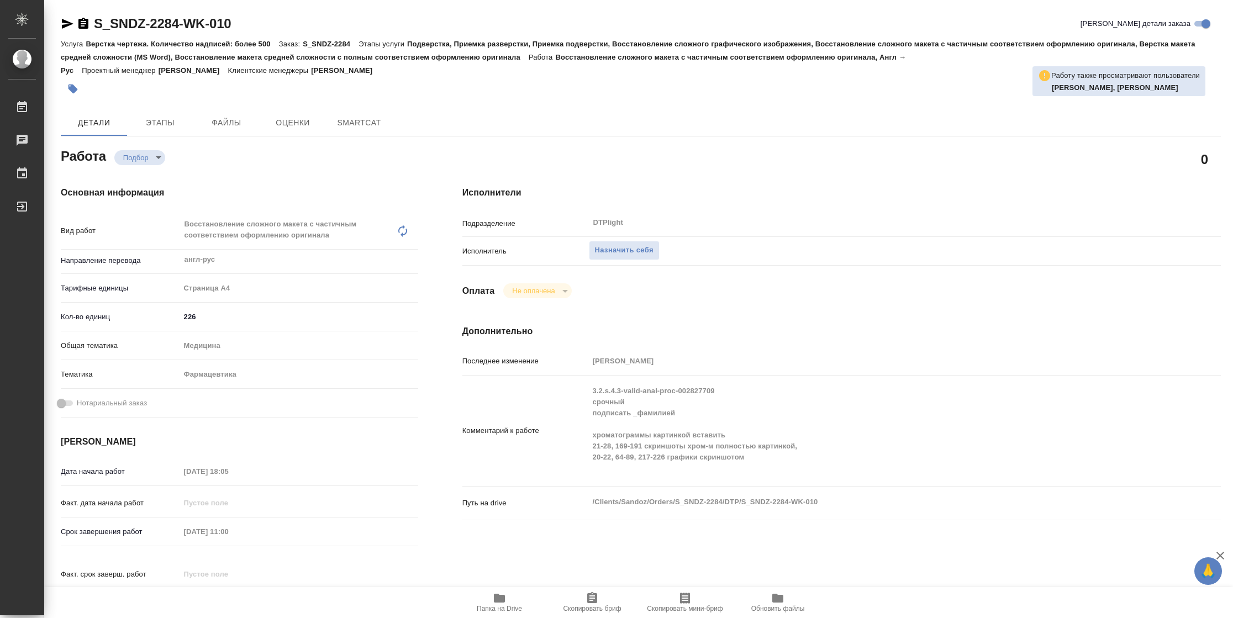
type textarea "x"
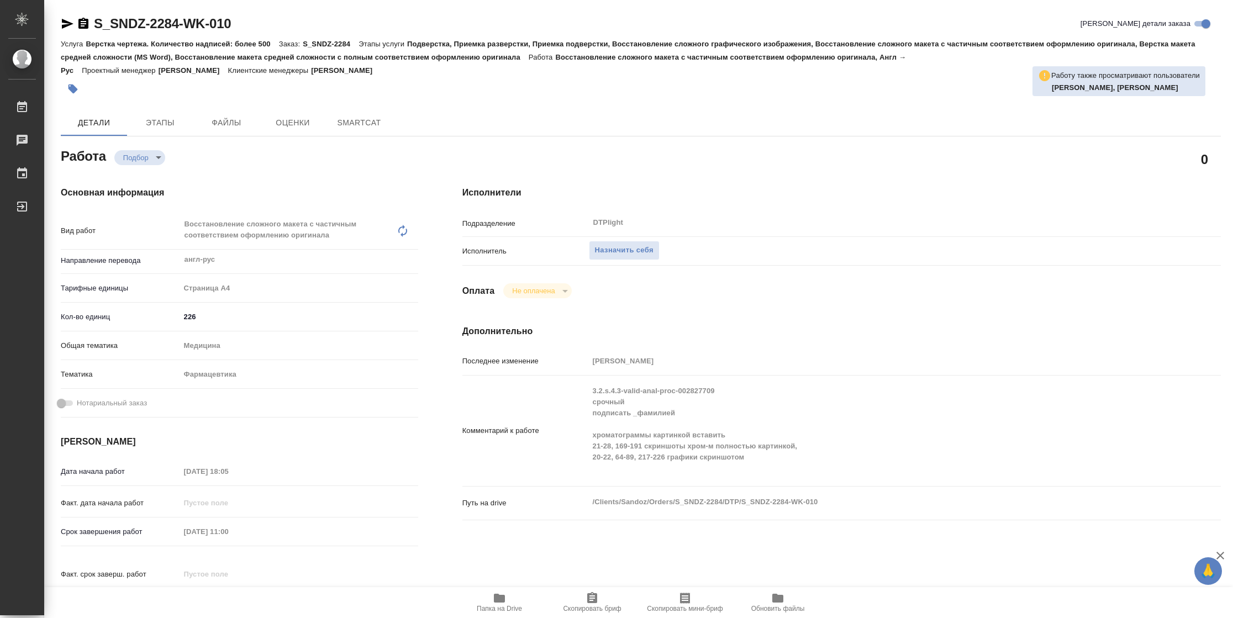
type textarea "x"
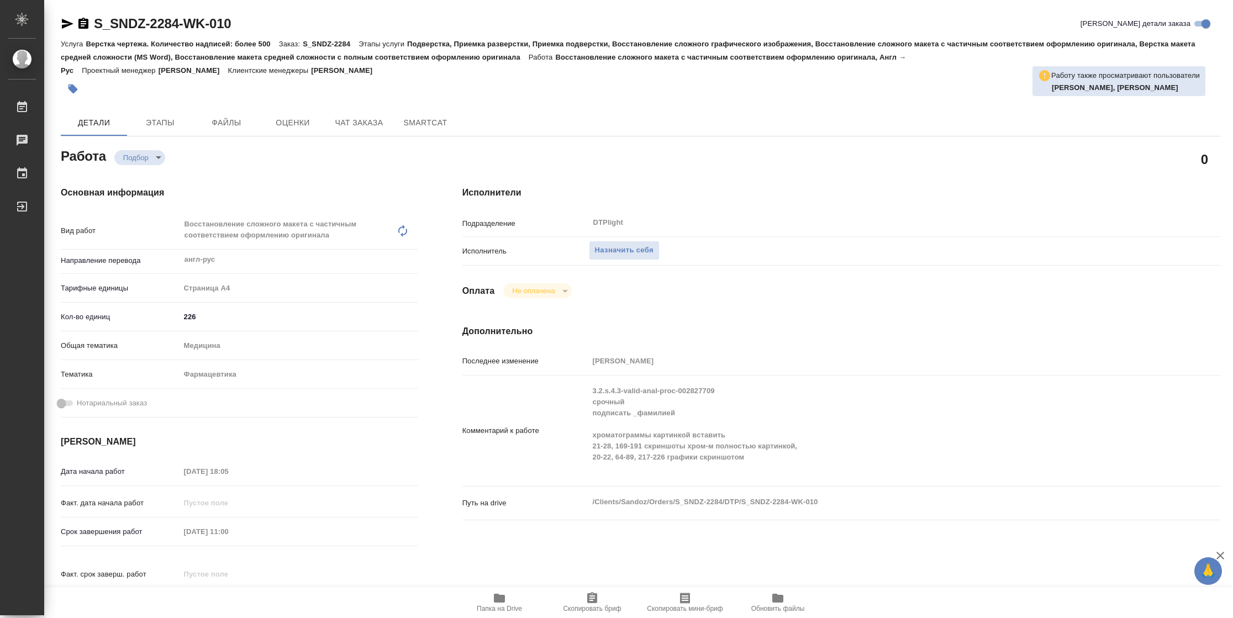
type textarea "x"
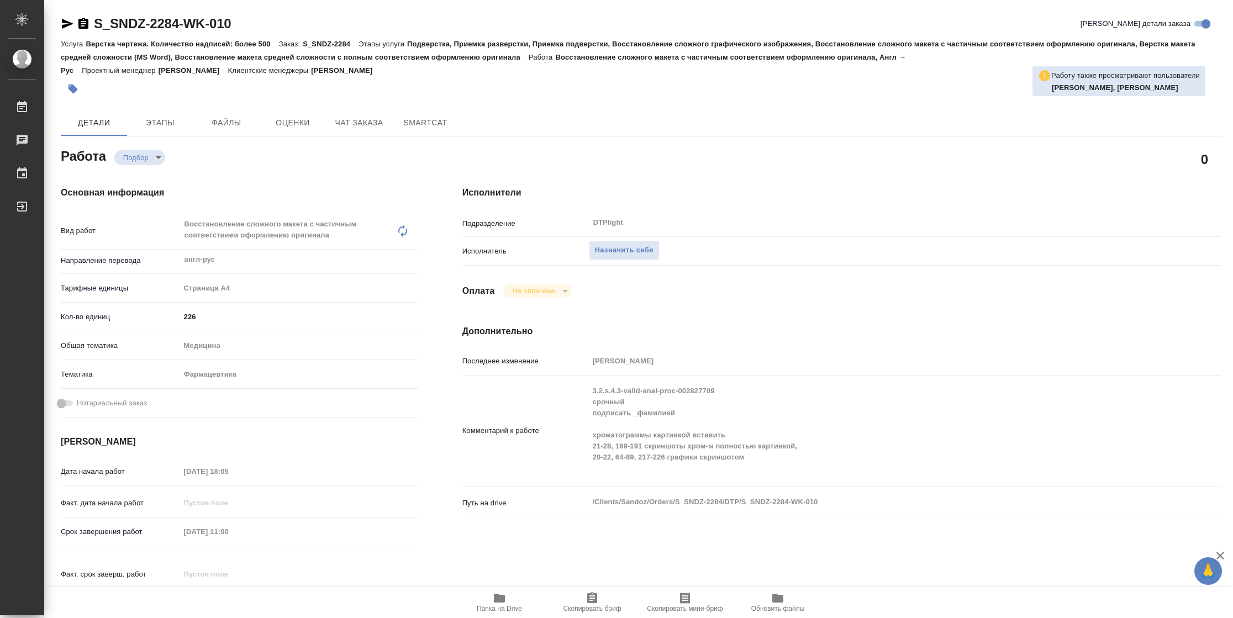
type textarea "x"
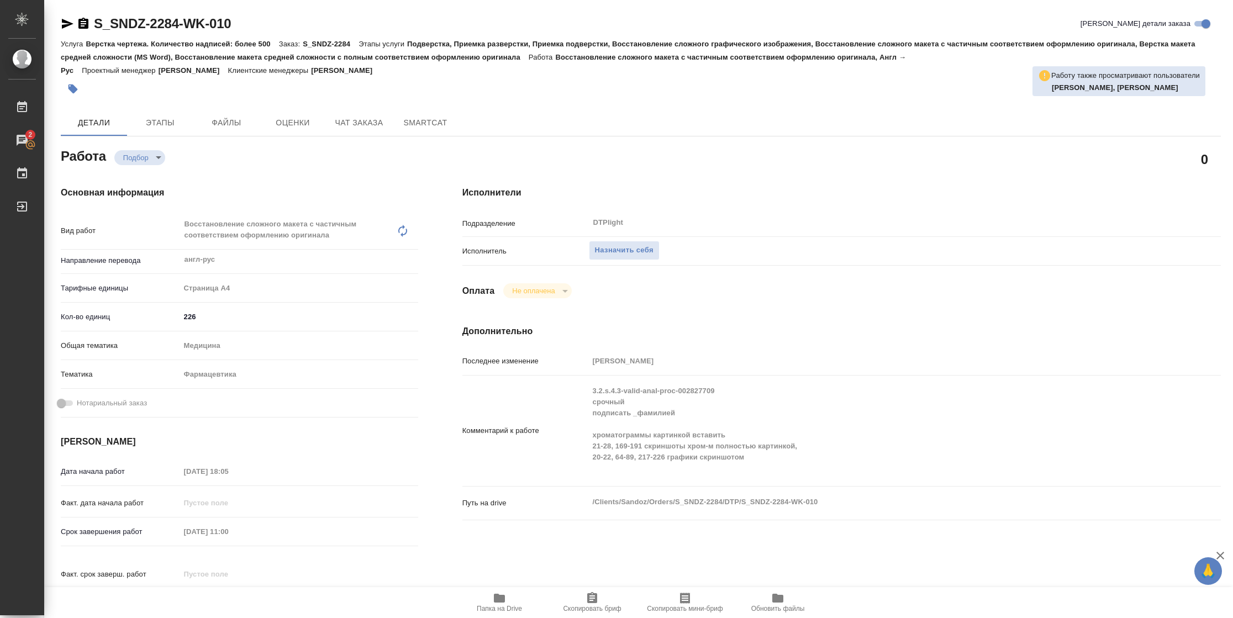
click at [506, 606] on span "Папка на Drive" at bounding box center [499, 609] width 45 height 8
click at [650, 248] on span "Назначить себя" at bounding box center [624, 250] width 59 height 13
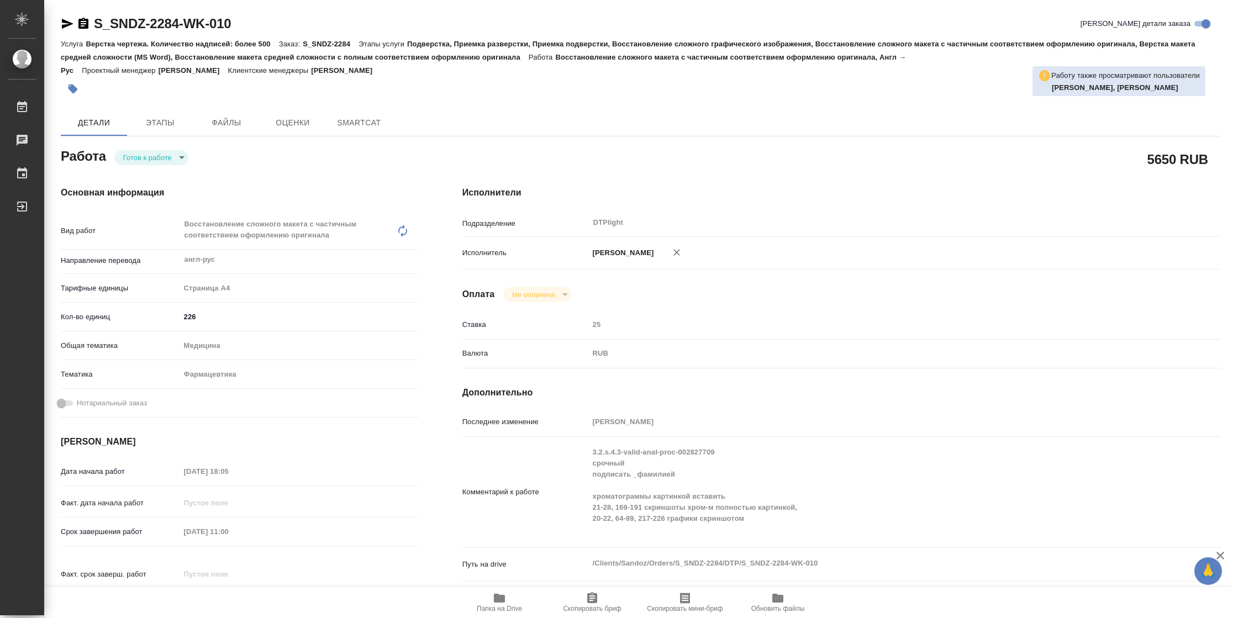
type textarea "x"
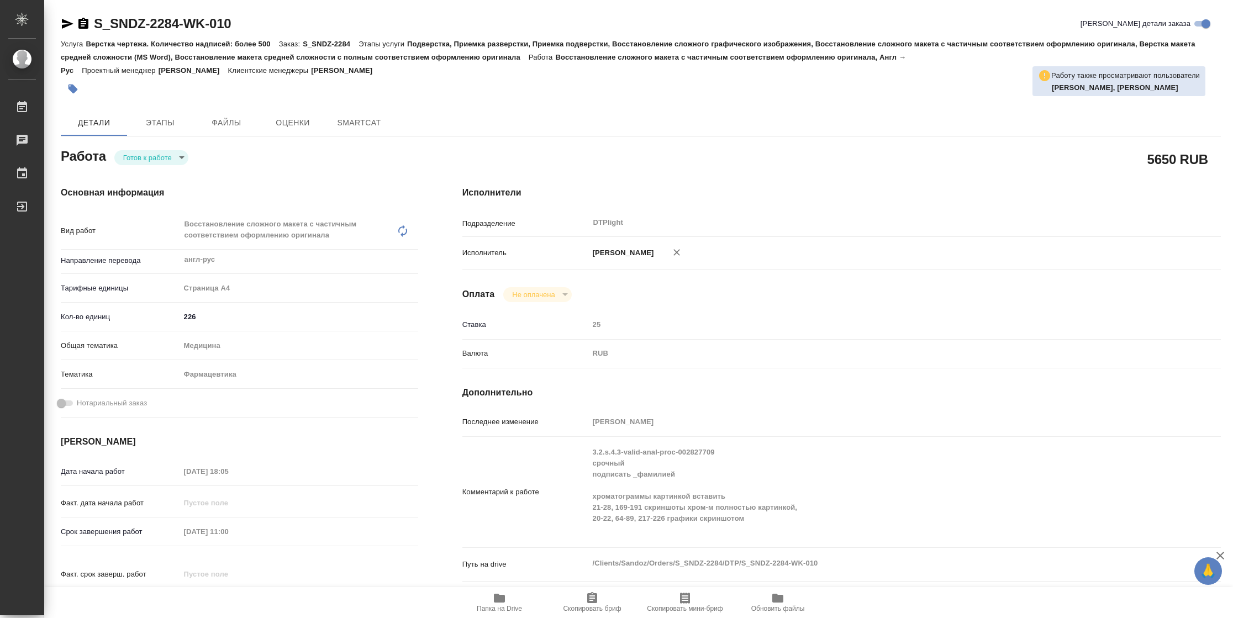
type textarea "x"
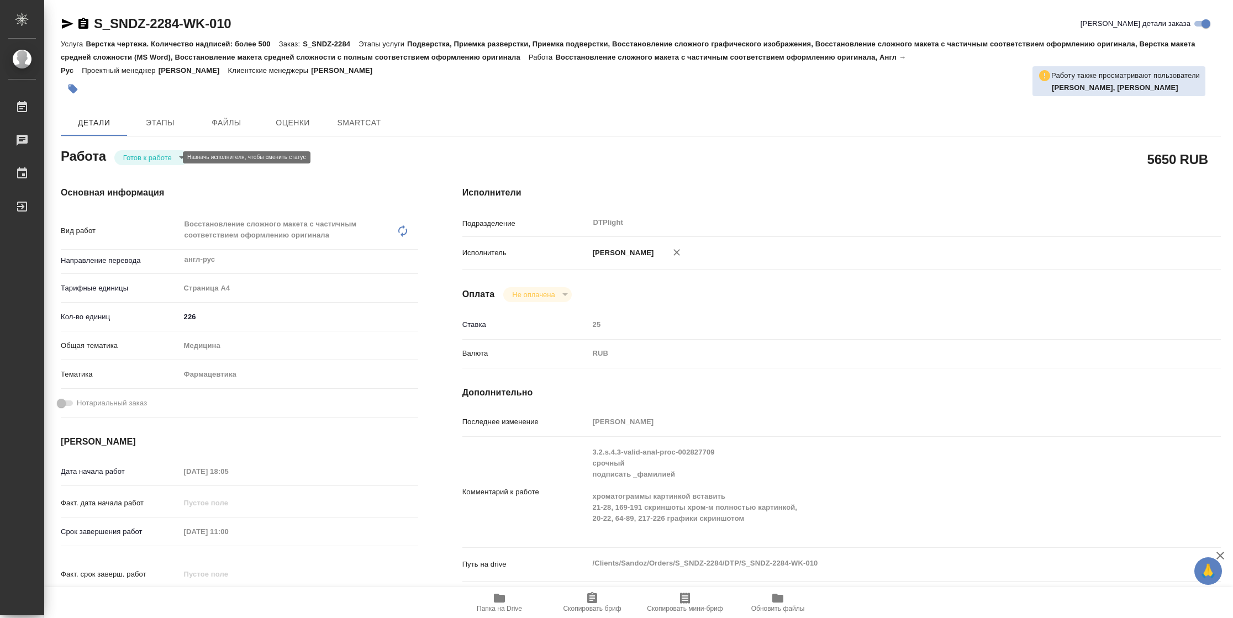
click at [151, 156] on body "🙏 .cls-1 fill:#fff; AWATERA Vasilyeva Natalia Работы Чаты График Выйти S_SNDZ-2…" at bounding box center [616, 309] width 1233 height 618
type textarea "x"
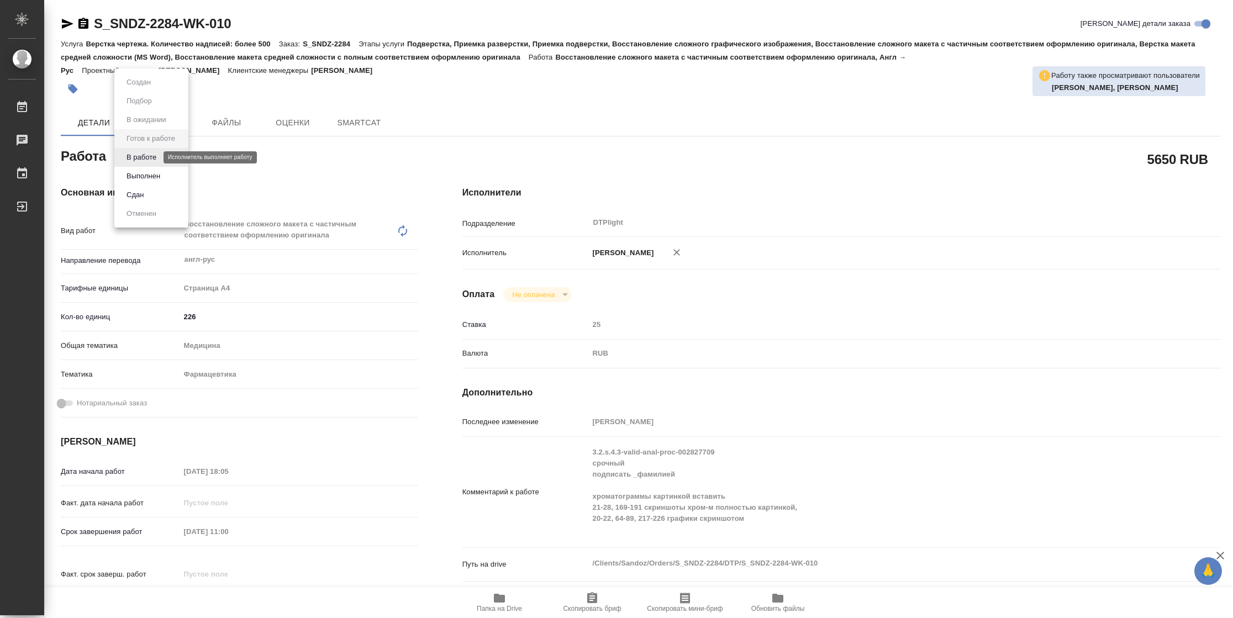
type textarea "x"
click at [151, 156] on button "В работе" at bounding box center [141, 157] width 36 height 12
type textarea "x"
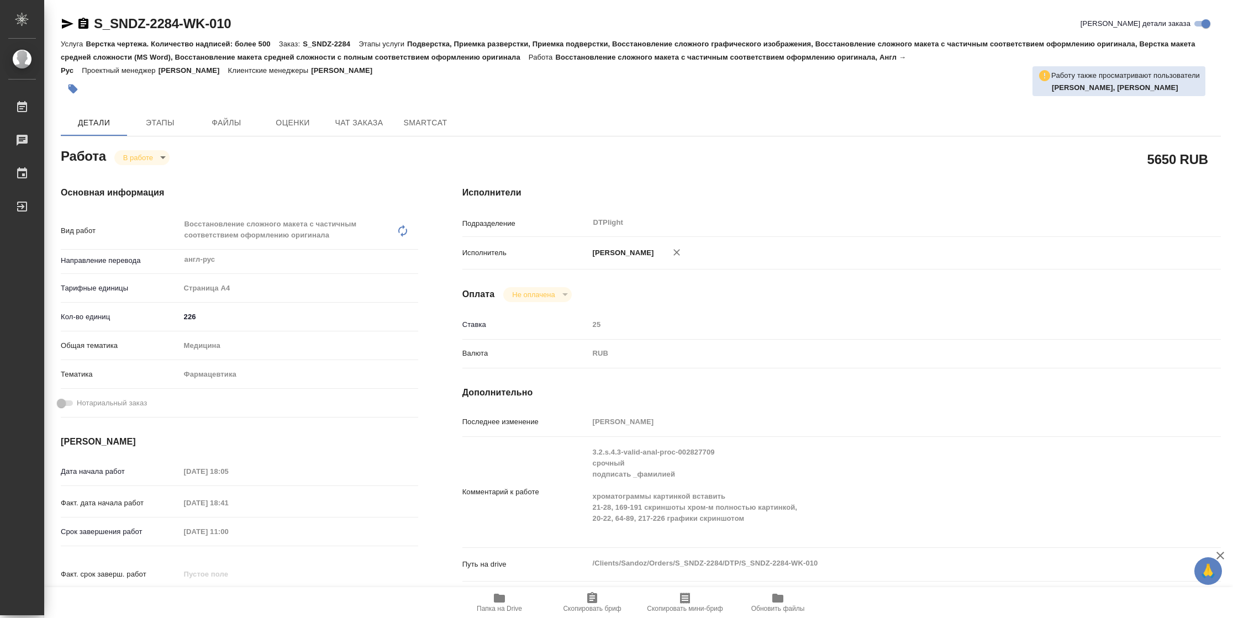
type textarea "x"
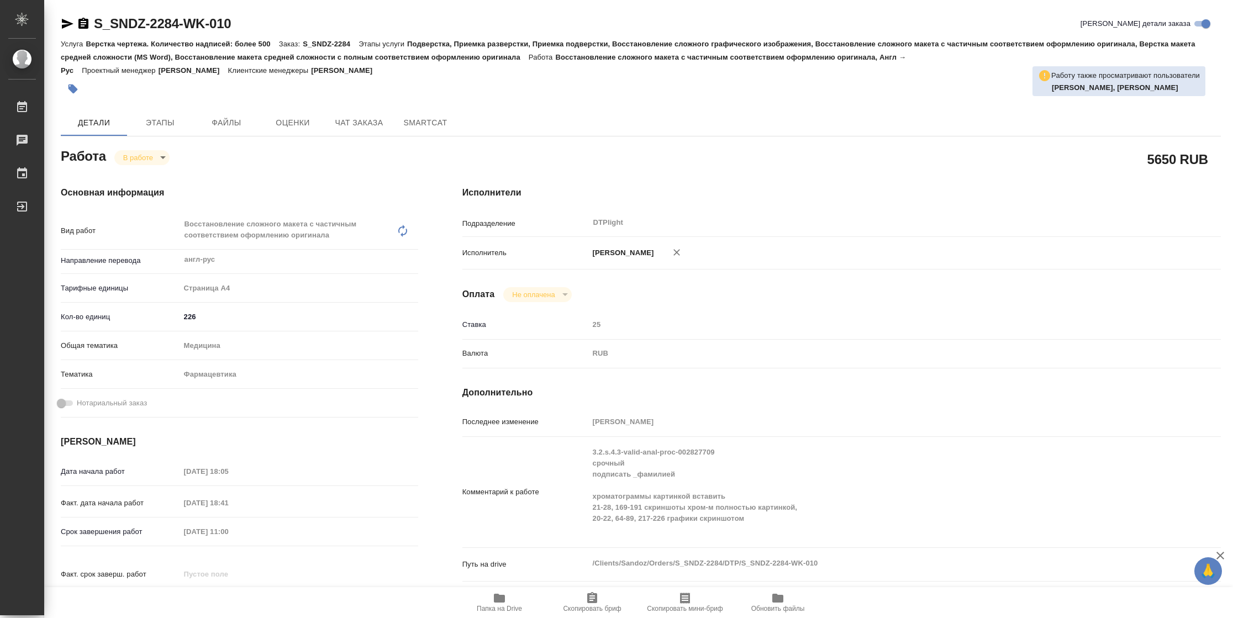
type textarea "x"
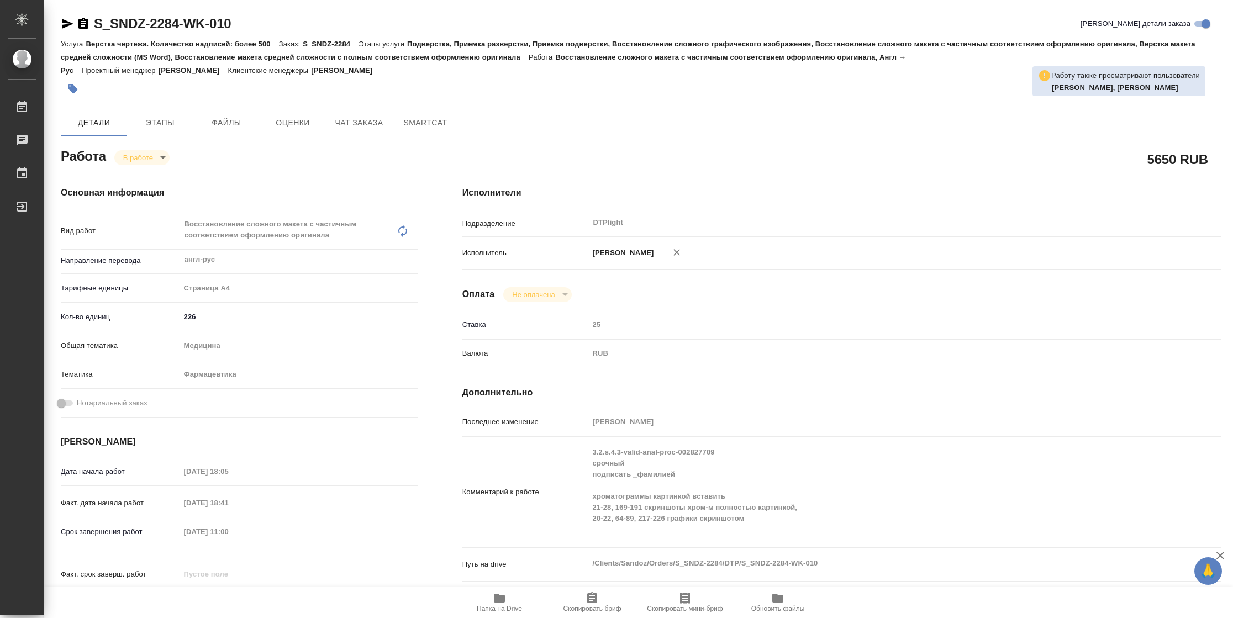
type textarea "x"
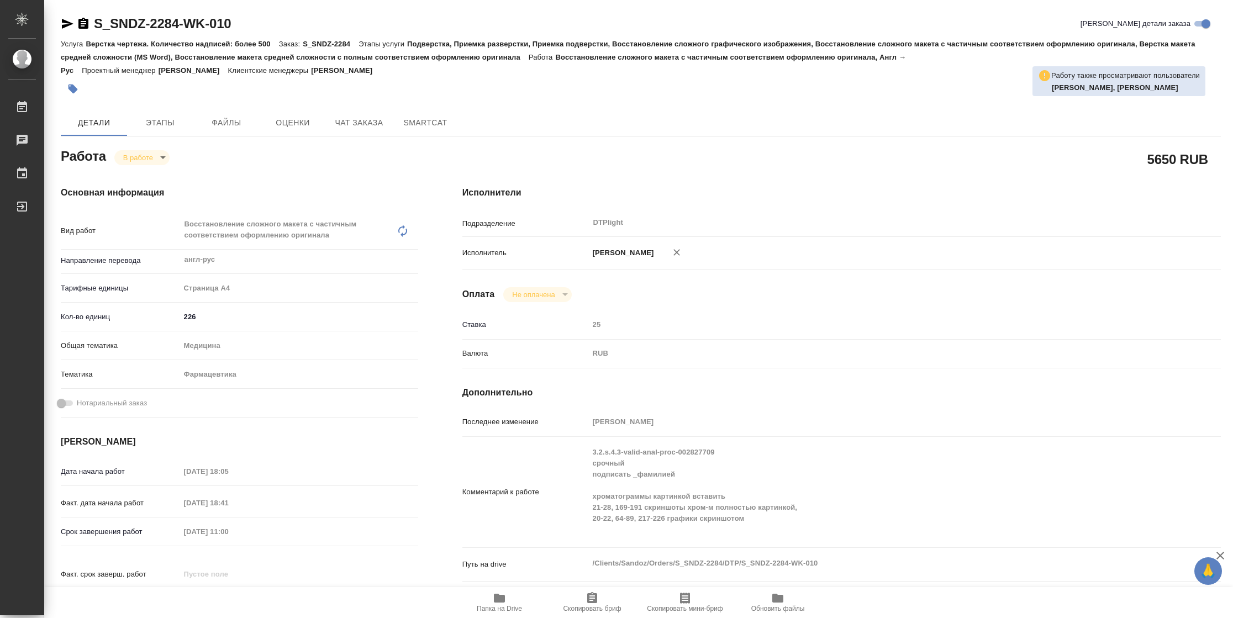
type textarea "x"
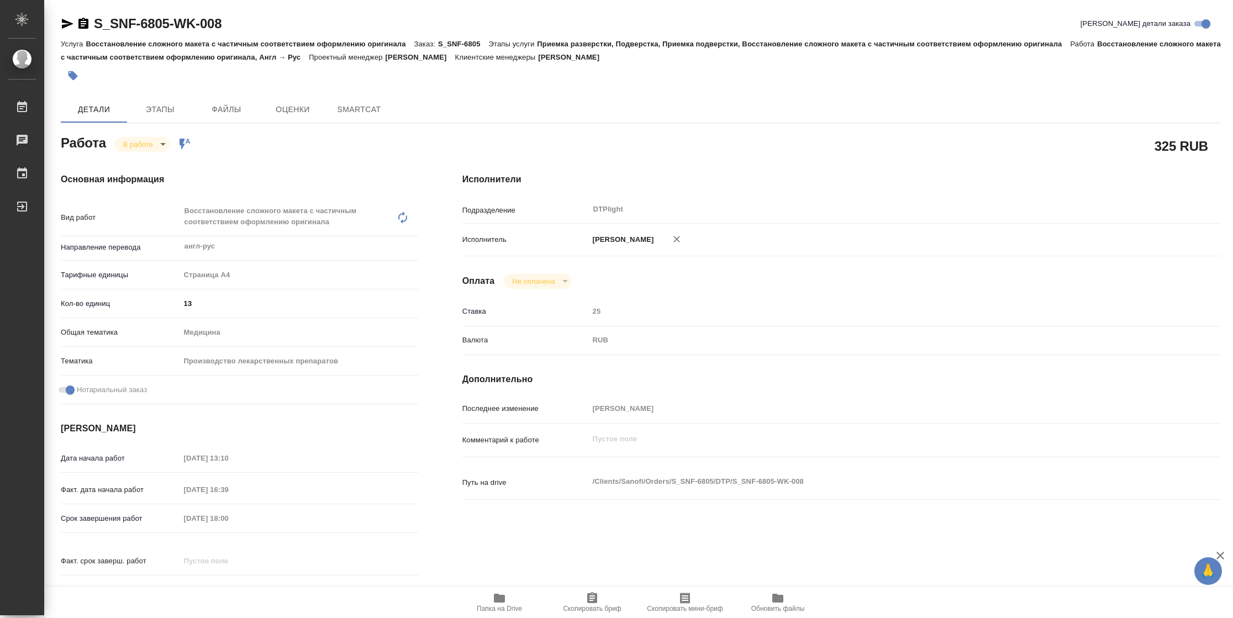
type textarea "x"
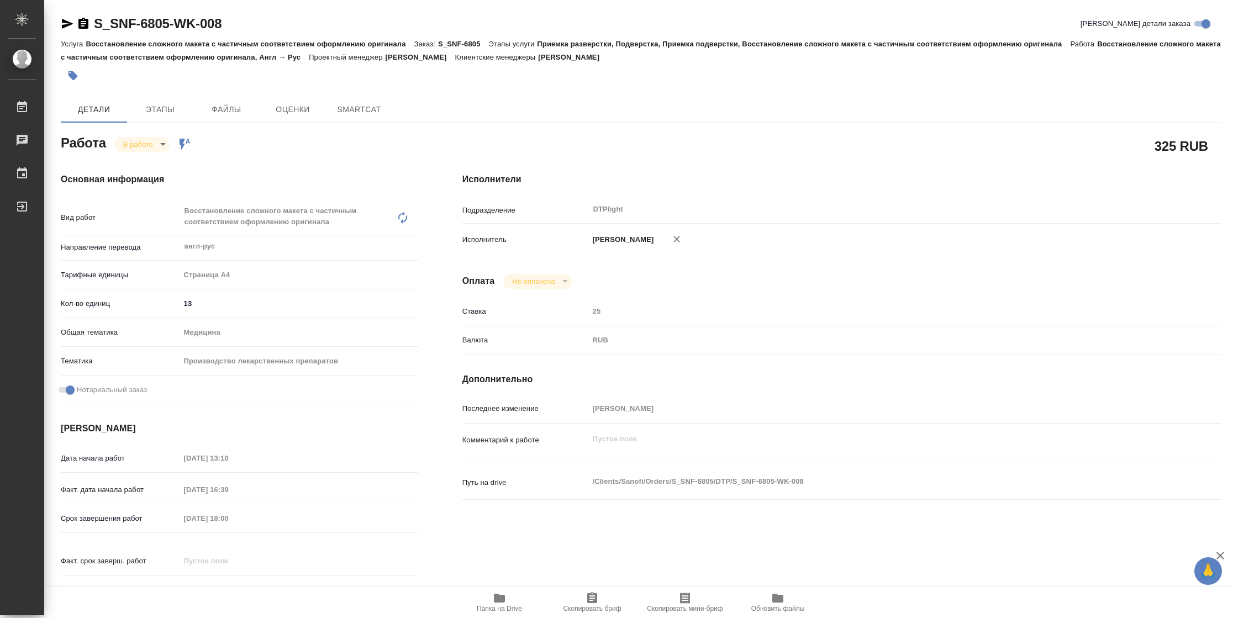
type textarea "x"
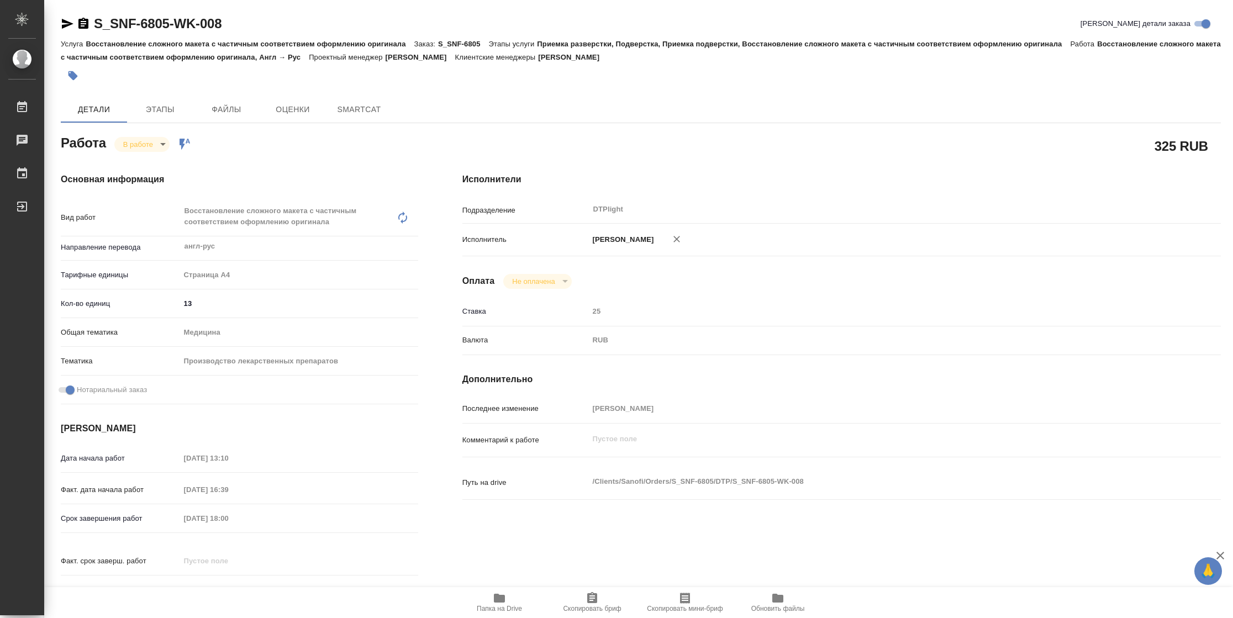
type textarea "x"
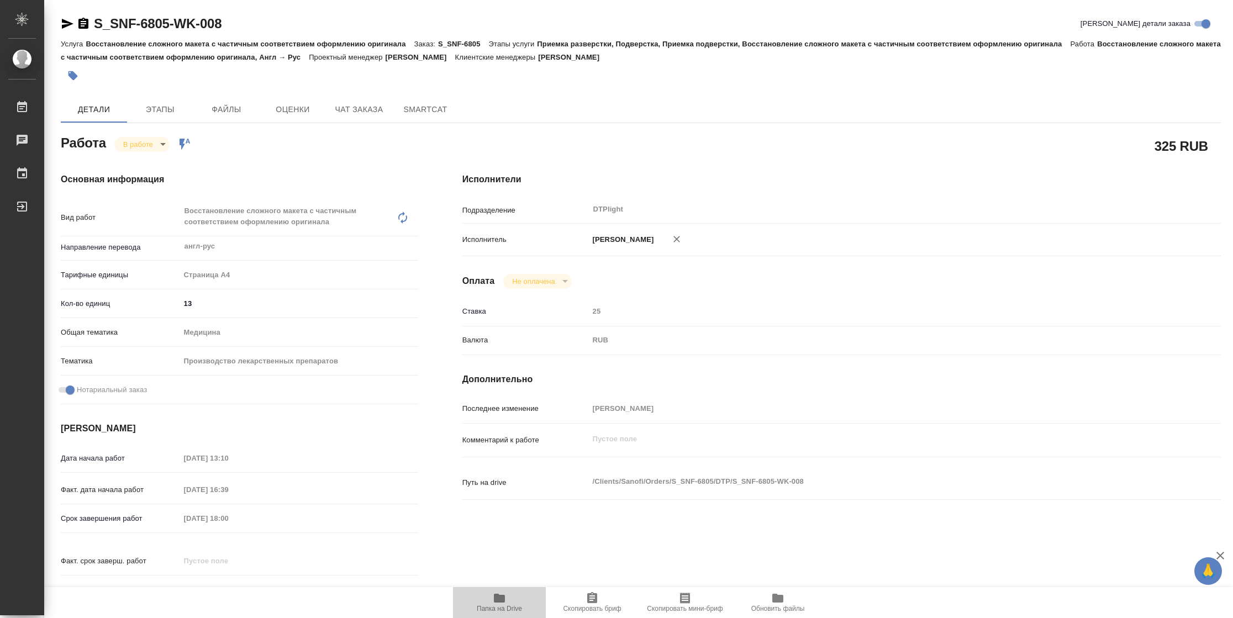
click at [486, 606] on span "Папка на Drive" at bounding box center [499, 609] width 45 height 8
type textarea "x"
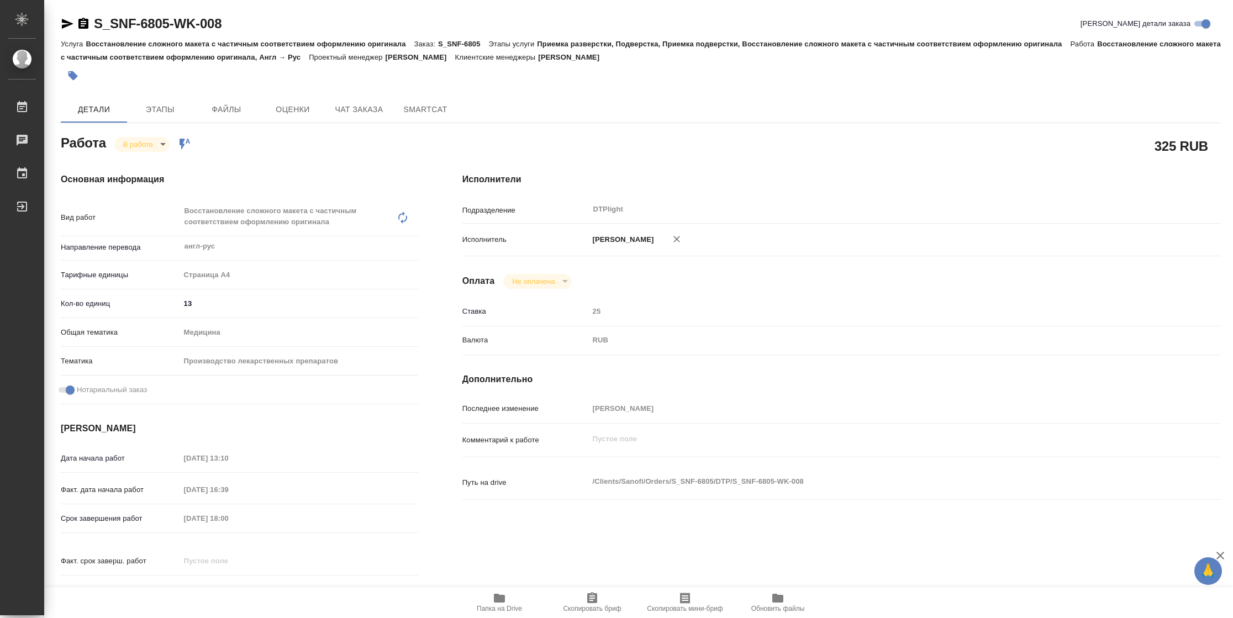
type textarea "x"
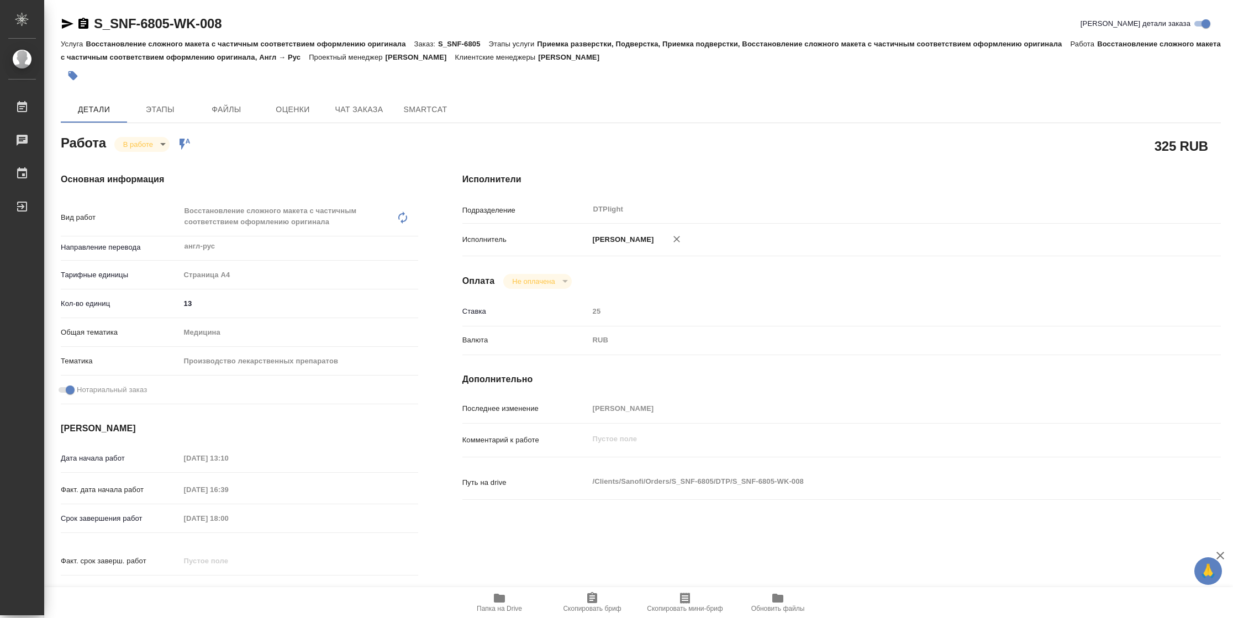
type textarea "x"
click at [149, 145] on body "🙏 .cls-1 fill:#fff; AWATERA [PERSON_NAME] 2 Чаты График Выйти S_SNF-6805-WK-008…" at bounding box center [616, 309] width 1233 height 618
click at [150, 75] on button "Выполнен" at bounding box center [138, 69] width 31 height 12
click at [67, 24] on icon "button" at bounding box center [68, 24] width 12 height 10
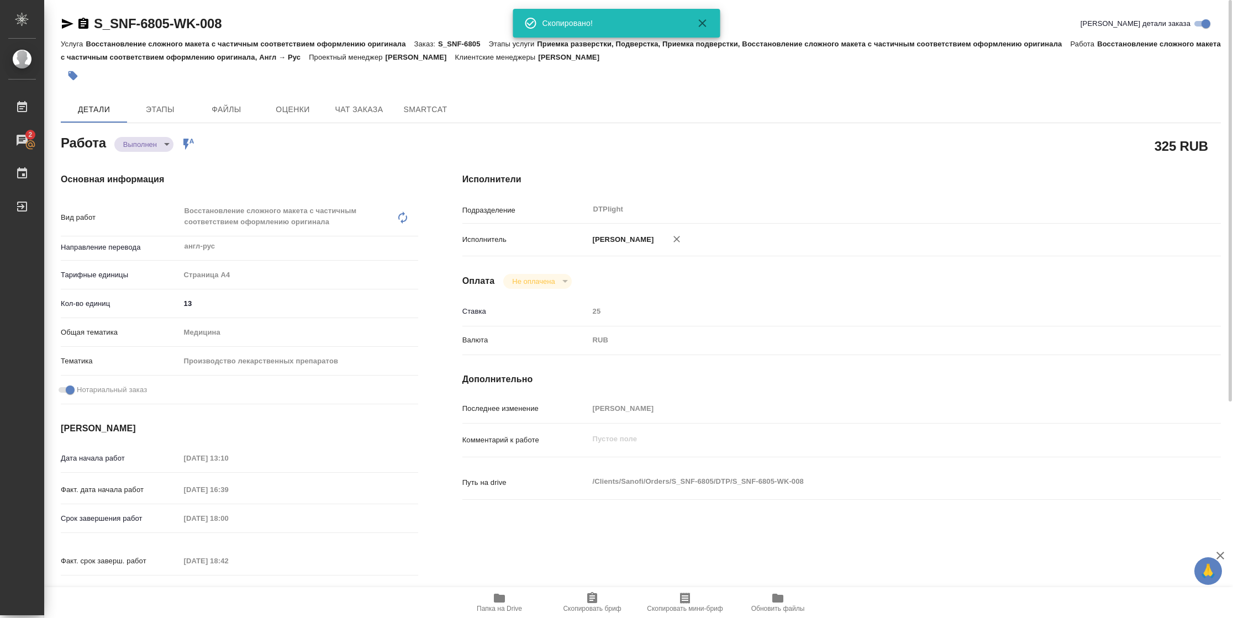
type textarea "x"
